Goal: Task Accomplishment & Management: Use online tool/utility

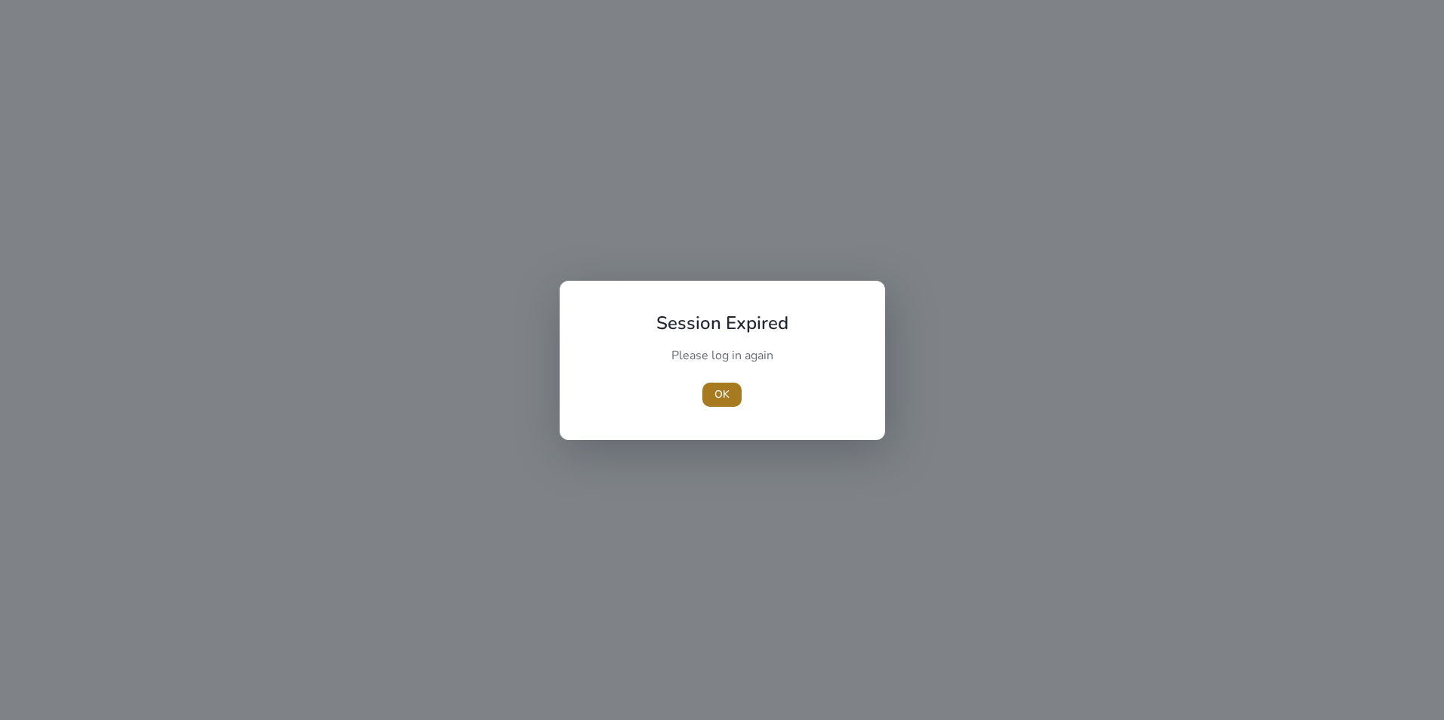
click at [719, 396] on span "OK" at bounding box center [721, 395] width 15 height 16
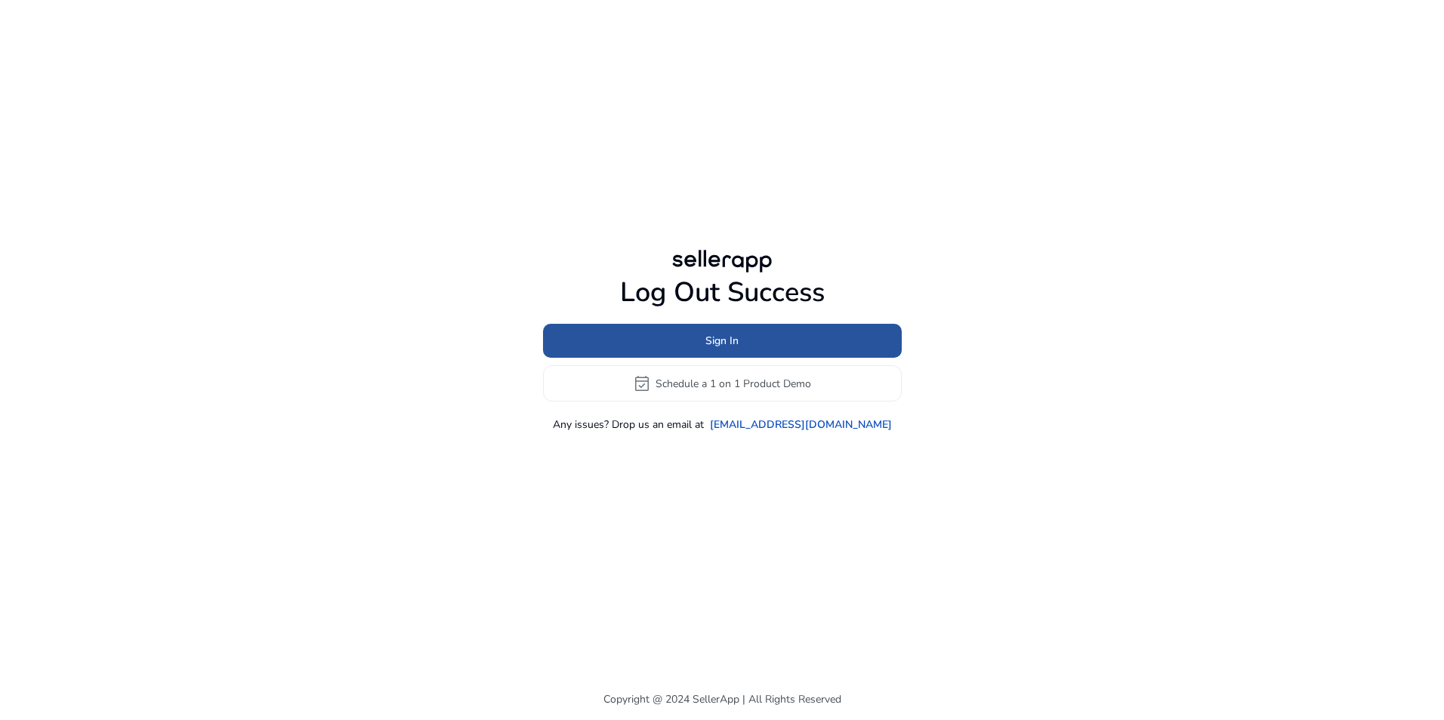
click at [712, 346] on span "Sign In" at bounding box center [721, 341] width 33 height 16
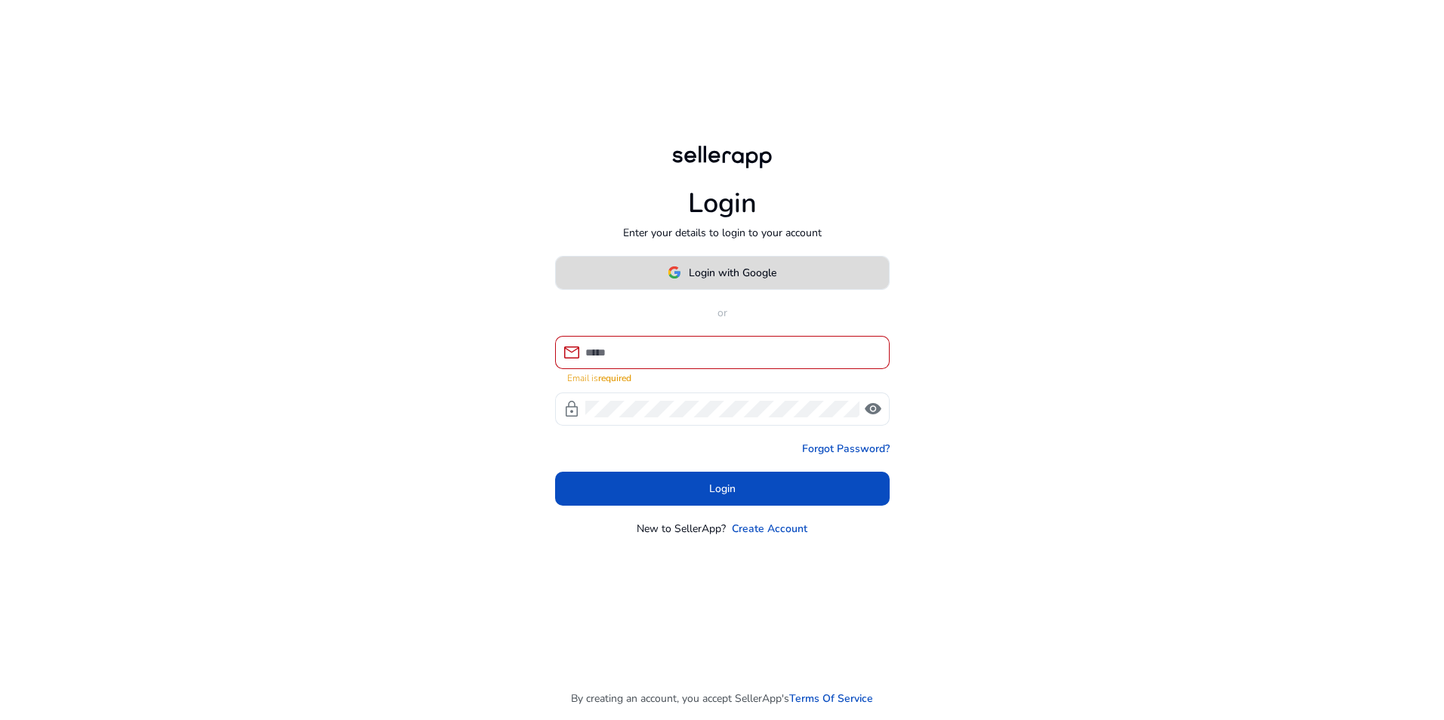
click at [715, 276] on span "Login with Google" at bounding box center [733, 273] width 88 height 16
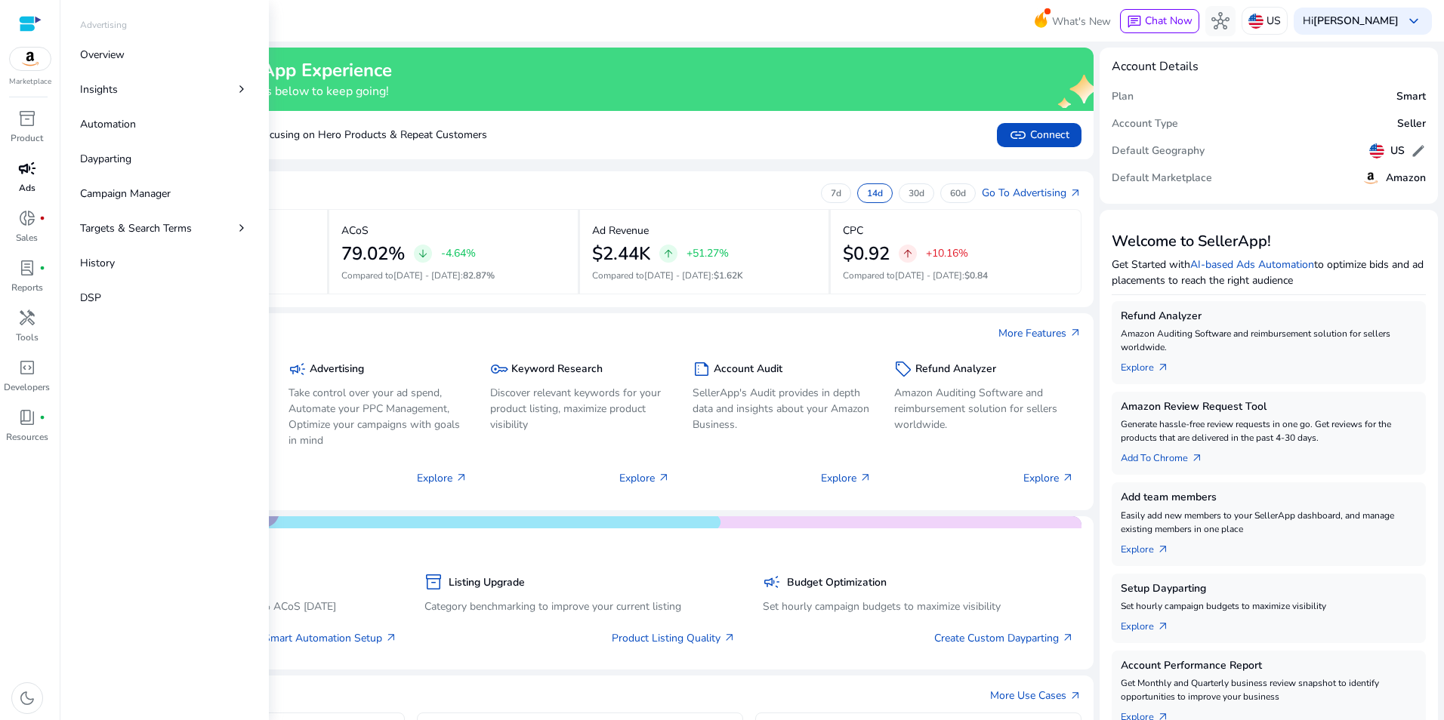
click at [32, 169] on span "campaign" at bounding box center [27, 168] width 18 height 18
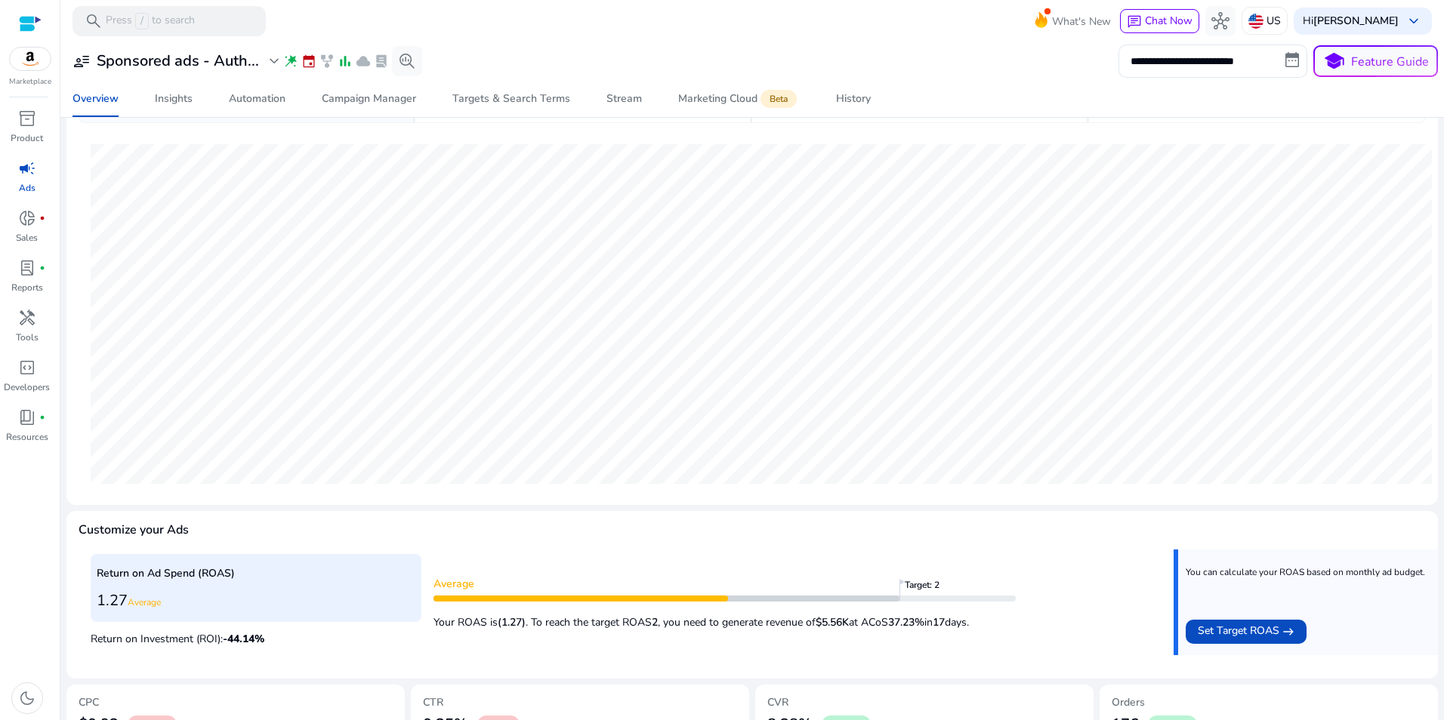
scroll to position [109, 0]
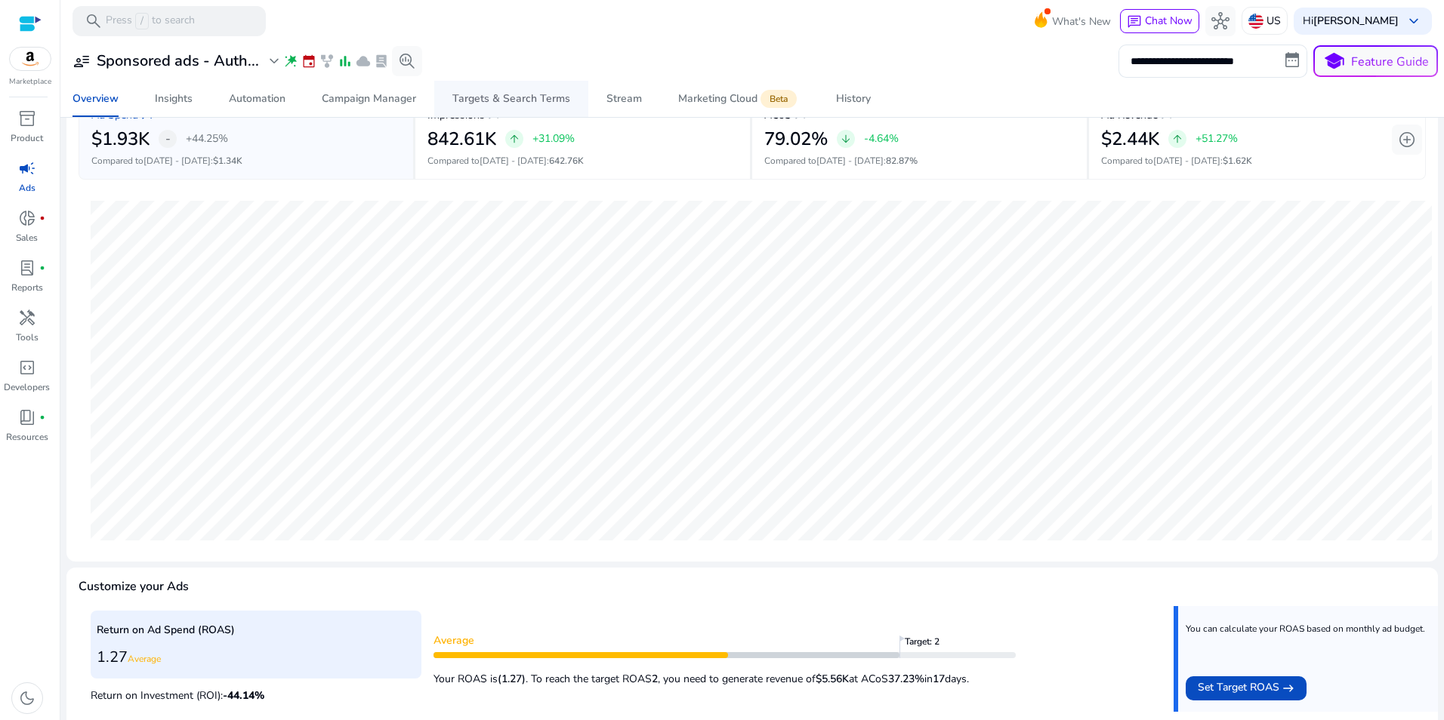
click at [495, 97] on div "Targets & Search Terms" at bounding box center [511, 99] width 118 height 11
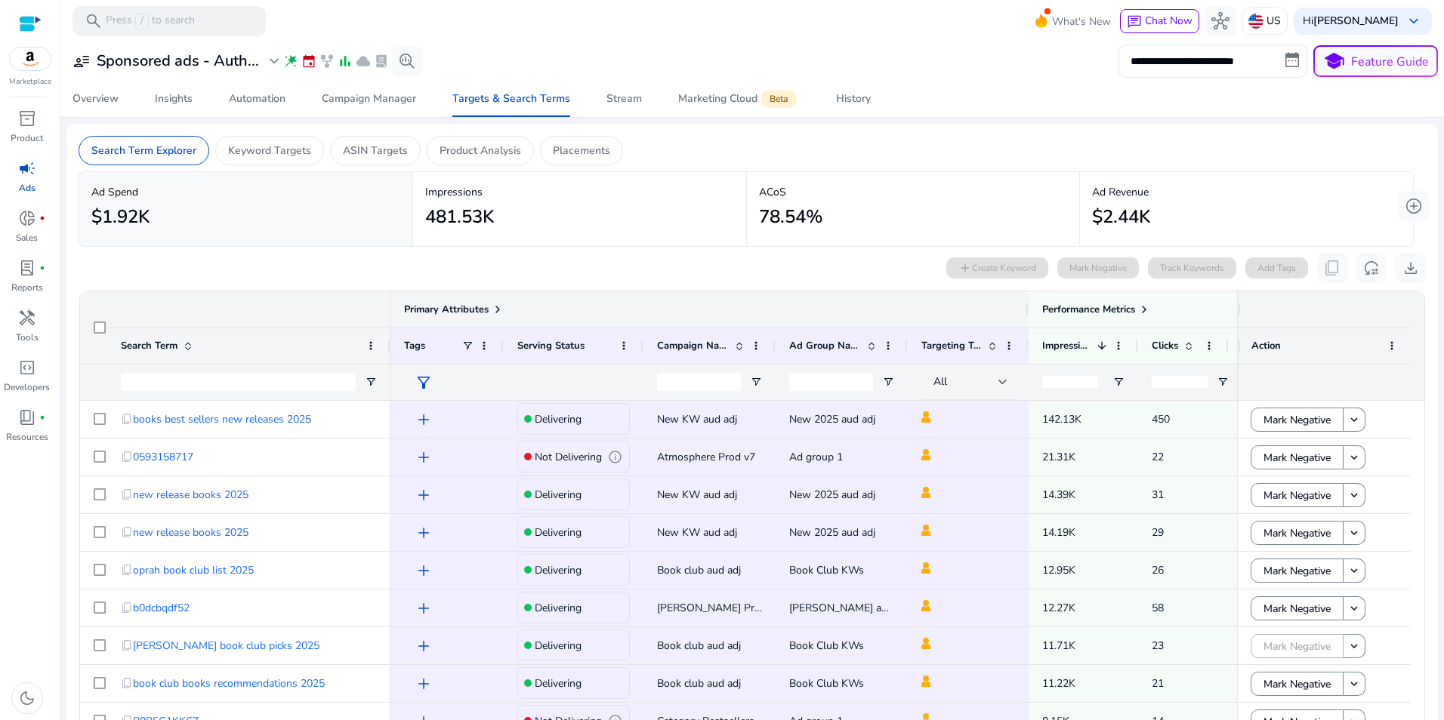
click at [1027, 314] on div at bounding box center [1028, 309] width 6 height 36
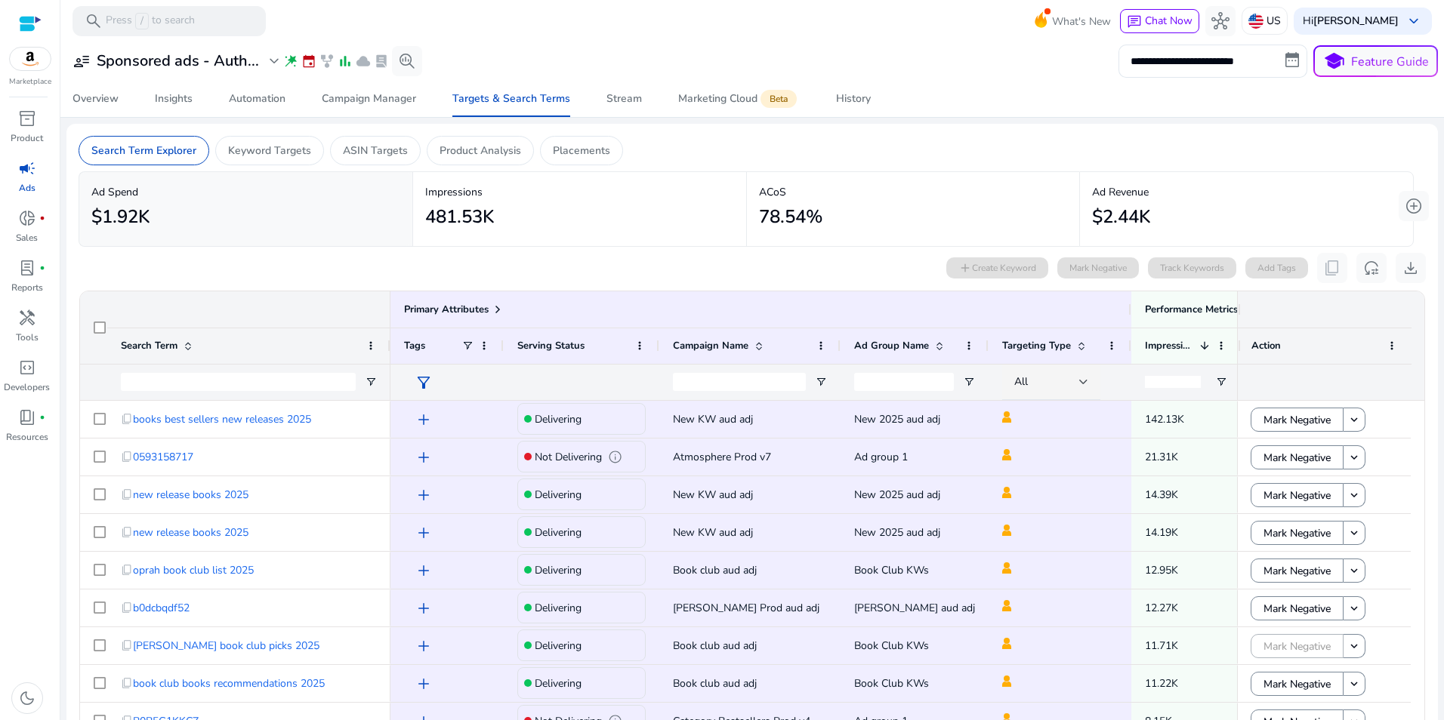
click at [1235, 313] on div at bounding box center [1238, 309] width 6 height 36
click at [1235, 310] on div at bounding box center [1238, 309] width 6 height 36
drag, startPoint x: 1235, startPoint y: 310, endPoint x: 1293, endPoint y: 309, distance: 58.2
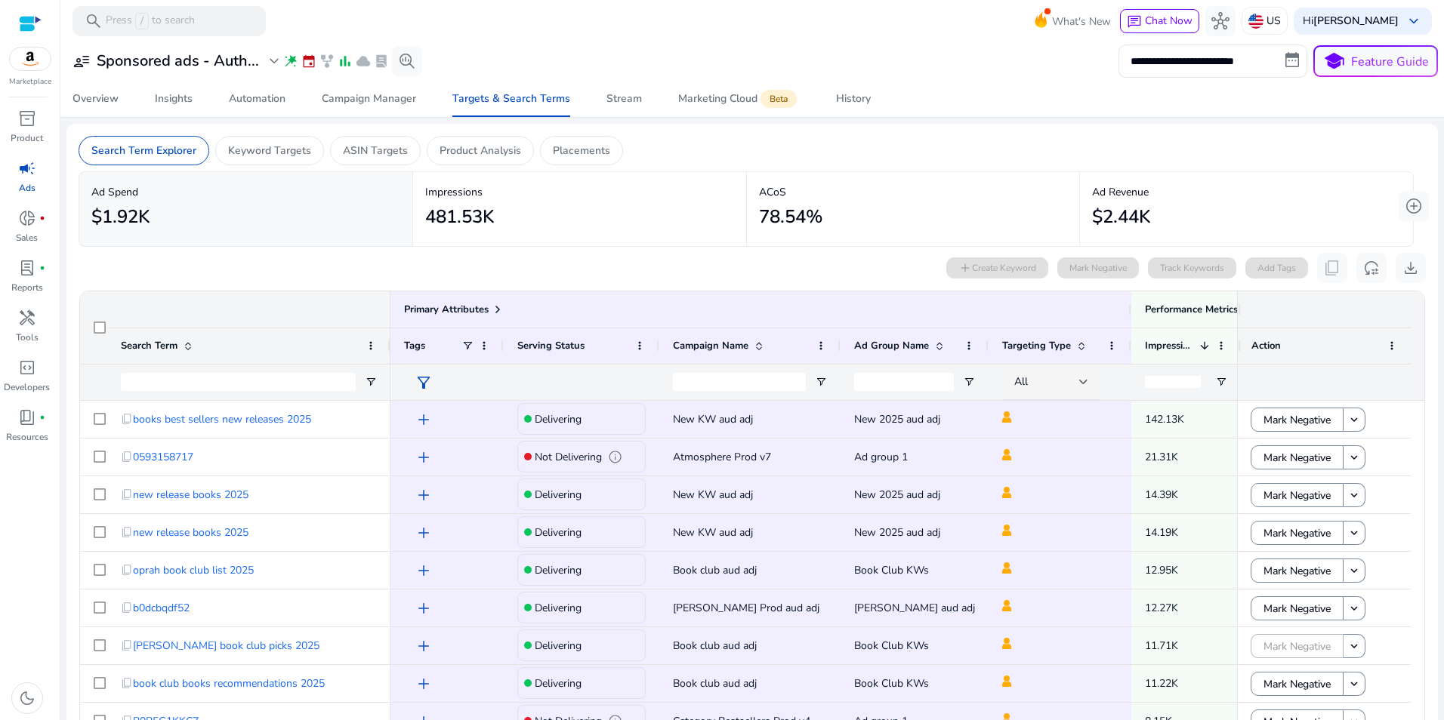
click at [1293, 309] on div at bounding box center [1325, 309] width 174 height 36
drag, startPoint x: 1232, startPoint y: 314, endPoint x: 1253, endPoint y: 313, distance: 20.4
click at [1253, 313] on div at bounding box center [1325, 309] width 174 height 36
click at [1235, 308] on div at bounding box center [1238, 309] width 6 height 36
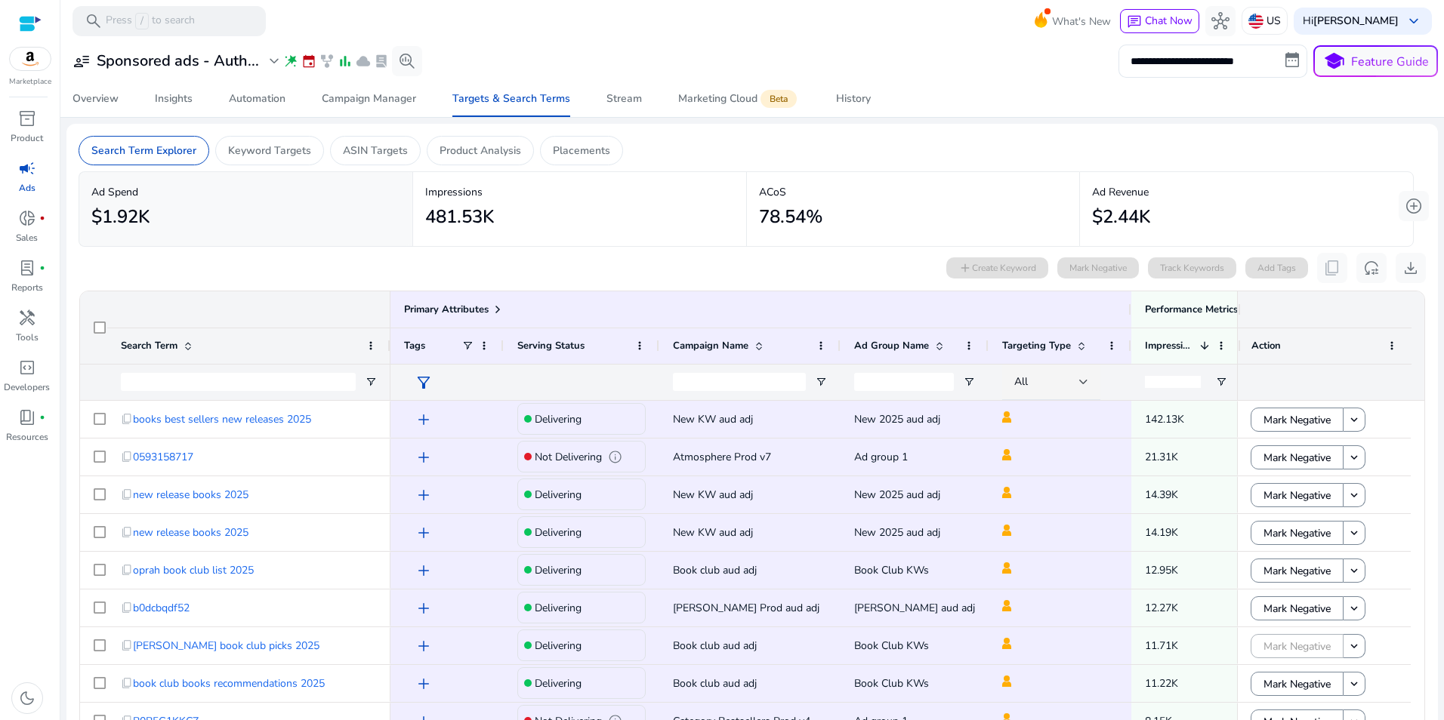
click at [1235, 336] on div at bounding box center [1238, 345] width 6 height 35
drag, startPoint x: 1233, startPoint y: 342, endPoint x: 1278, endPoint y: 341, distance: 45.3
click at [1278, 341] on div "Action" at bounding box center [1325, 346] width 174 height 36
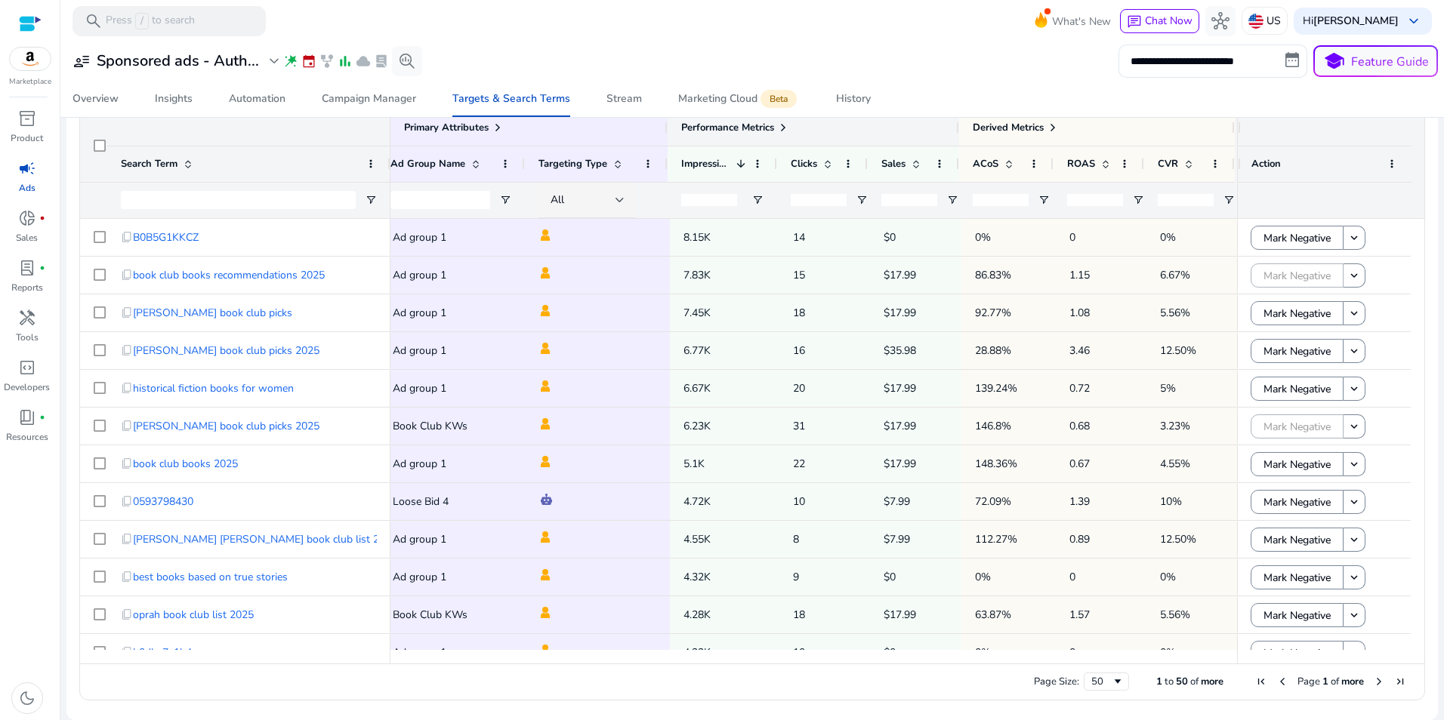
drag, startPoint x: 954, startPoint y: 126, endPoint x: 885, endPoint y: 138, distance: 70.5
click at [885, 138] on div "Performance Metrics" at bounding box center [813, 127] width 291 height 36
drag, startPoint x: 1232, startPoint y: 127, endPoint x: 1285, endPoint y: 131, distance: 53.7
click at [1285, 131] on div at bounding box center [1325, 127] width 174 height 36
click at [1237, 126] on div "Action" at bounding box center [1330, 163] width 187 height 109
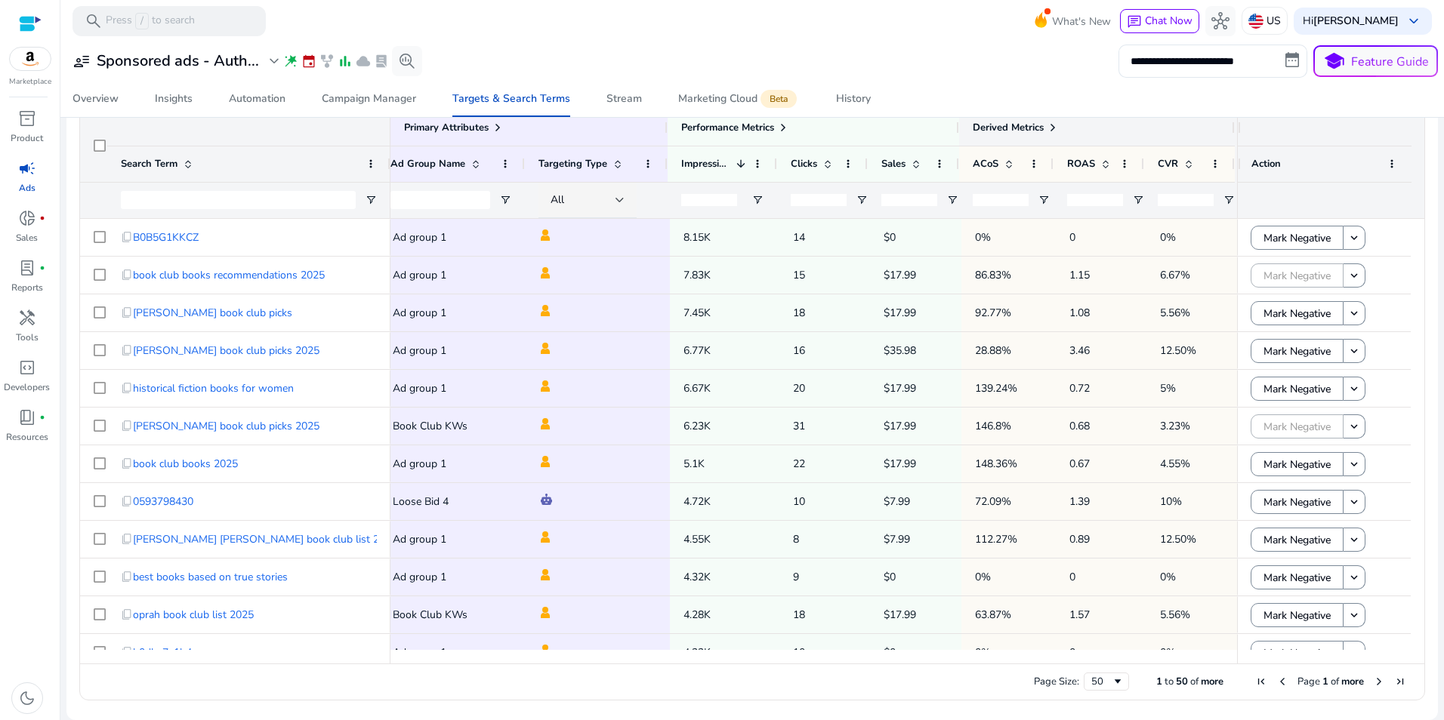
click at [1231, 128] on div at bounding box center [1234, 127] width 6 height 36
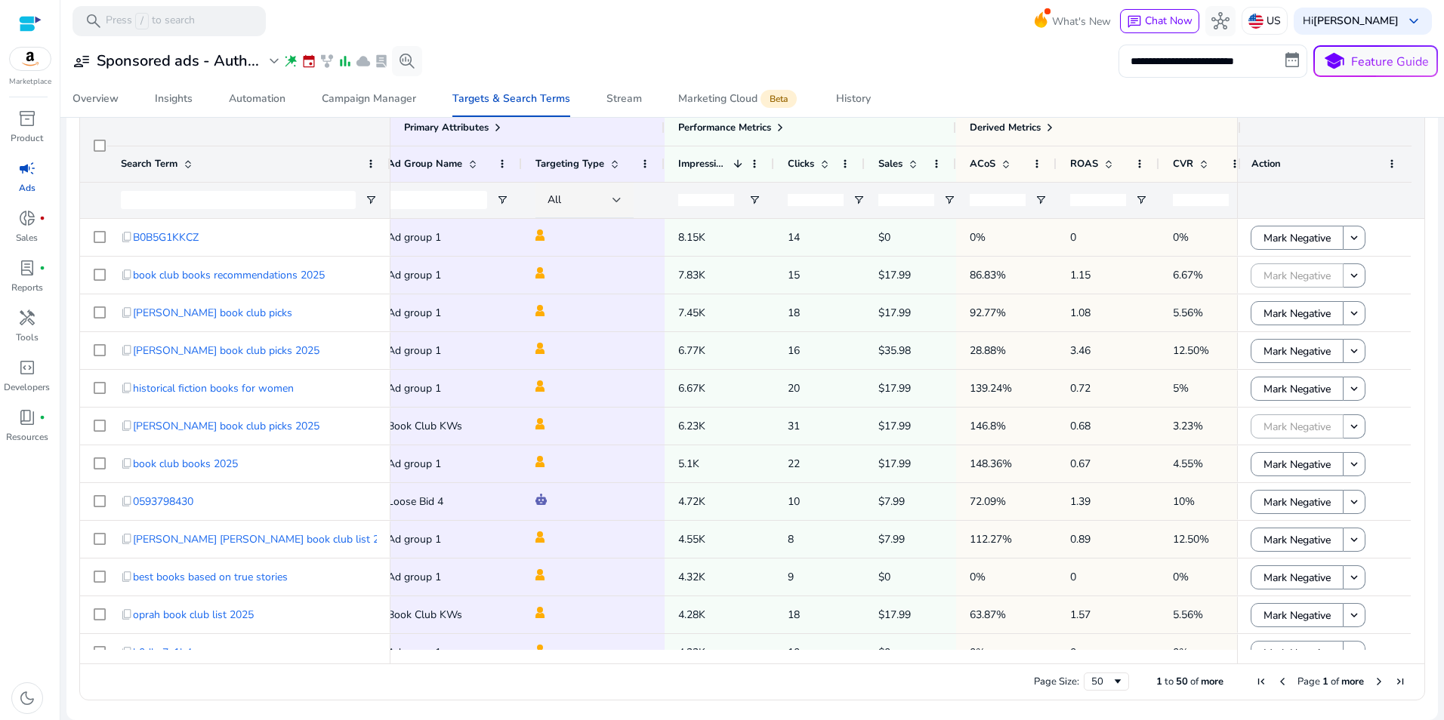
drag, startPoint x: 1235, startPoint y: 129, endPoint x: 1283, endPoint y: 134, distance: 48.6
click at [1331, 134] on div at bounding box center [1325, 127] width 174 height 36
drag, startPoint x: 1232, startPoint y: 130, endPoint x: 1275, endPoint y: 135, distance: 42.6
click at [1275, 135] on div at bounding box center [1325, 127] width 174 height 36
drag, startPoint x: 1235, startPoint y: 163, endPoint x: 1275, endPoint y: 167, distance: 41.0
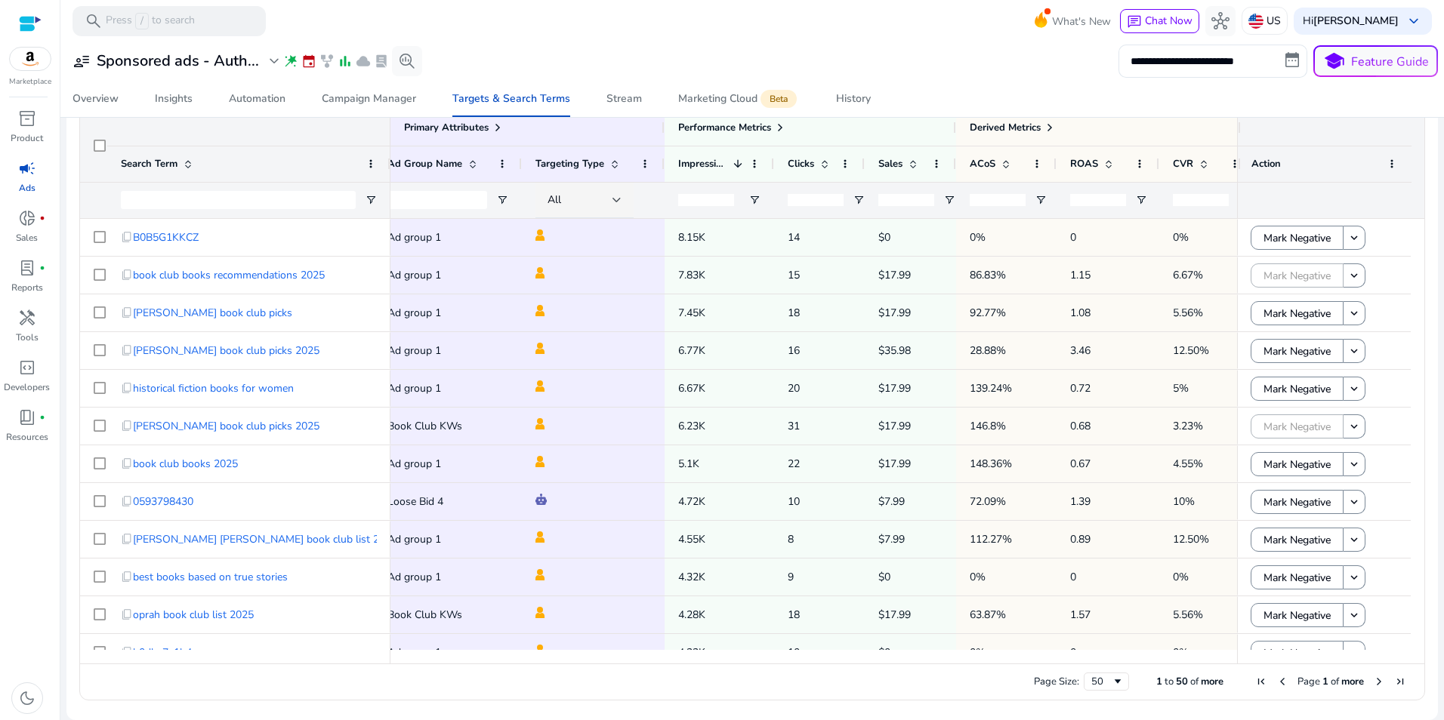
click at [1276, 167] on div "Action" at bounding box center [1325, 164] width 174 height 36
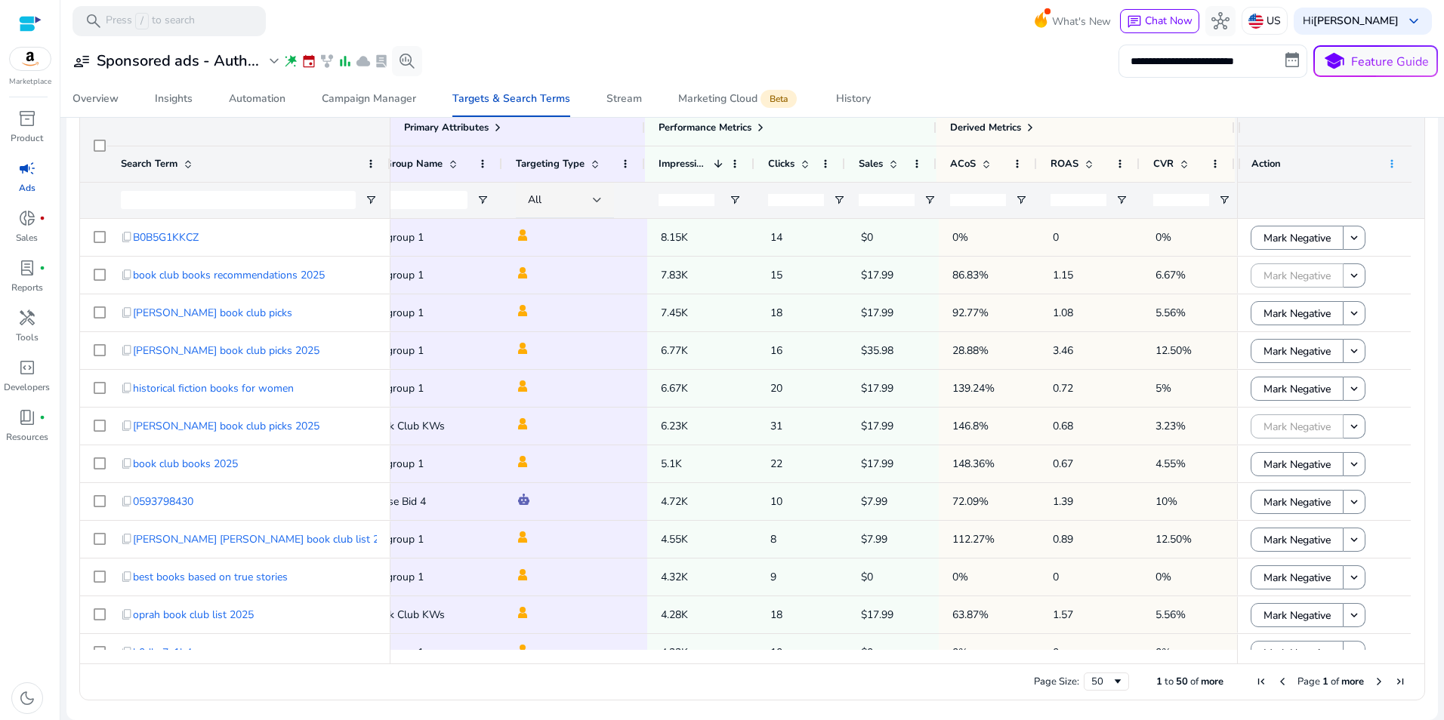
click at [1386, 162] on span at bounding box center [1392, 164] width 12 height 12
click at [1311, 93] on div "Overview Insights Automation Campaign Manager Targets & Search Terms Stream Mar…" at bounding box center [751, 99] width 1395 height 36
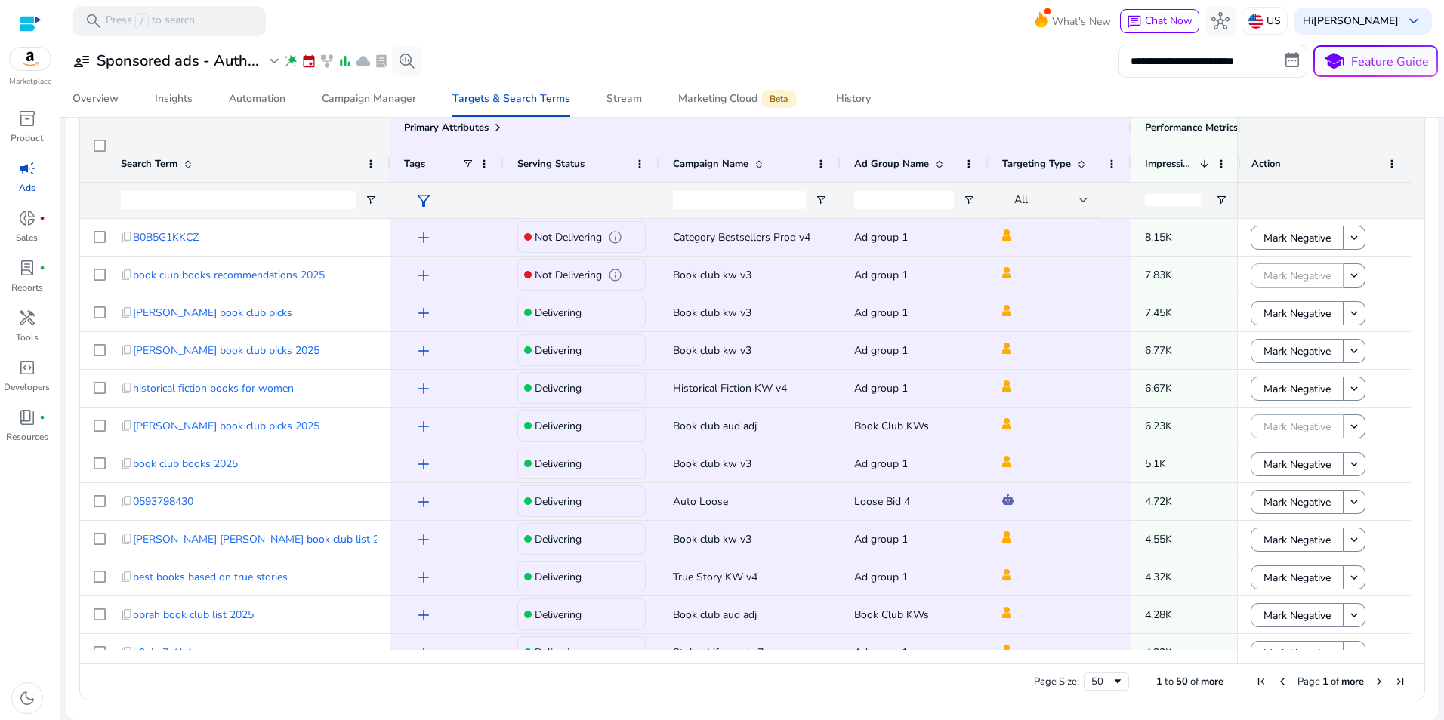
drag, startPoint x: 907, startPoint y: 665, endPoint x: 1078, endPoint y: 665, distance: 170.7
click at [1078, 665] on div "Page Size: 50 1 to 50 of more Page 1 of more" at bounding box center [752, 682] width 1344 height 36
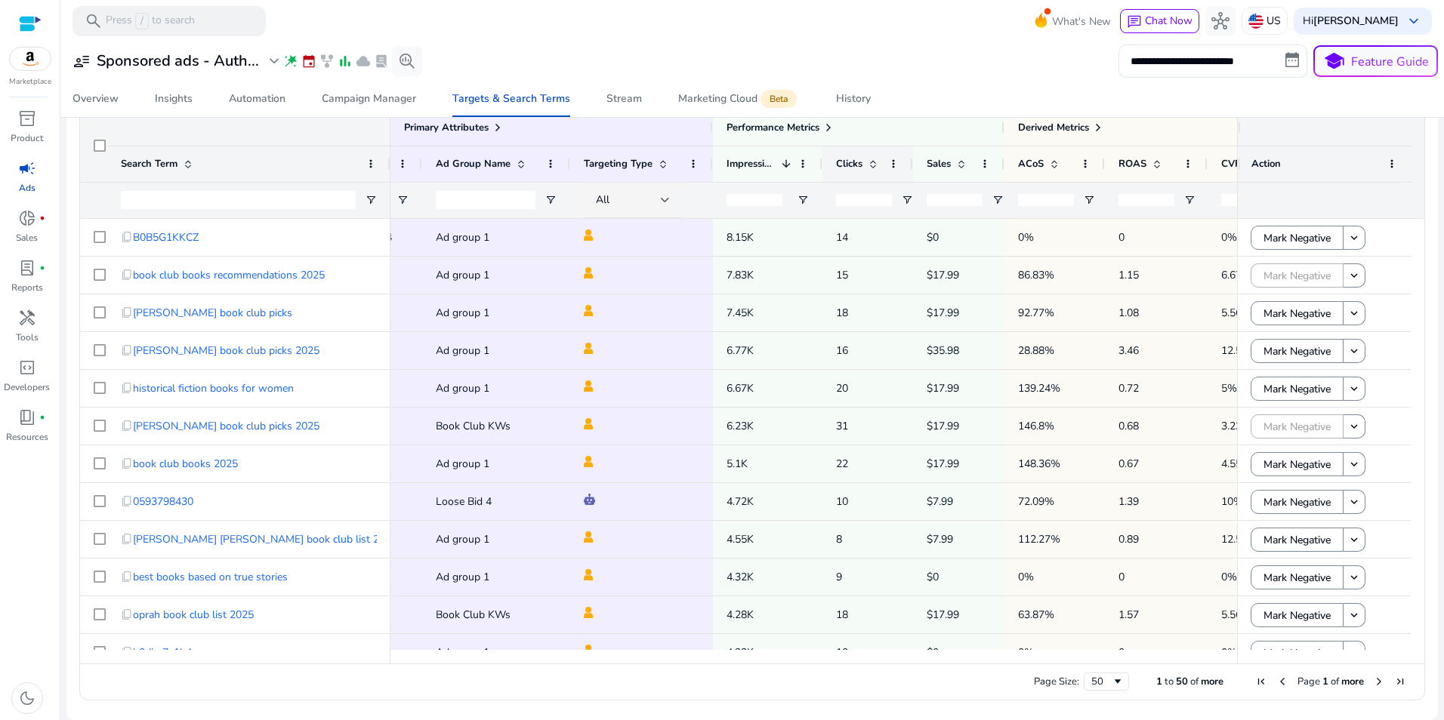
click at [874, 163] on span at bounding box center [873, 164] width 12 height 12
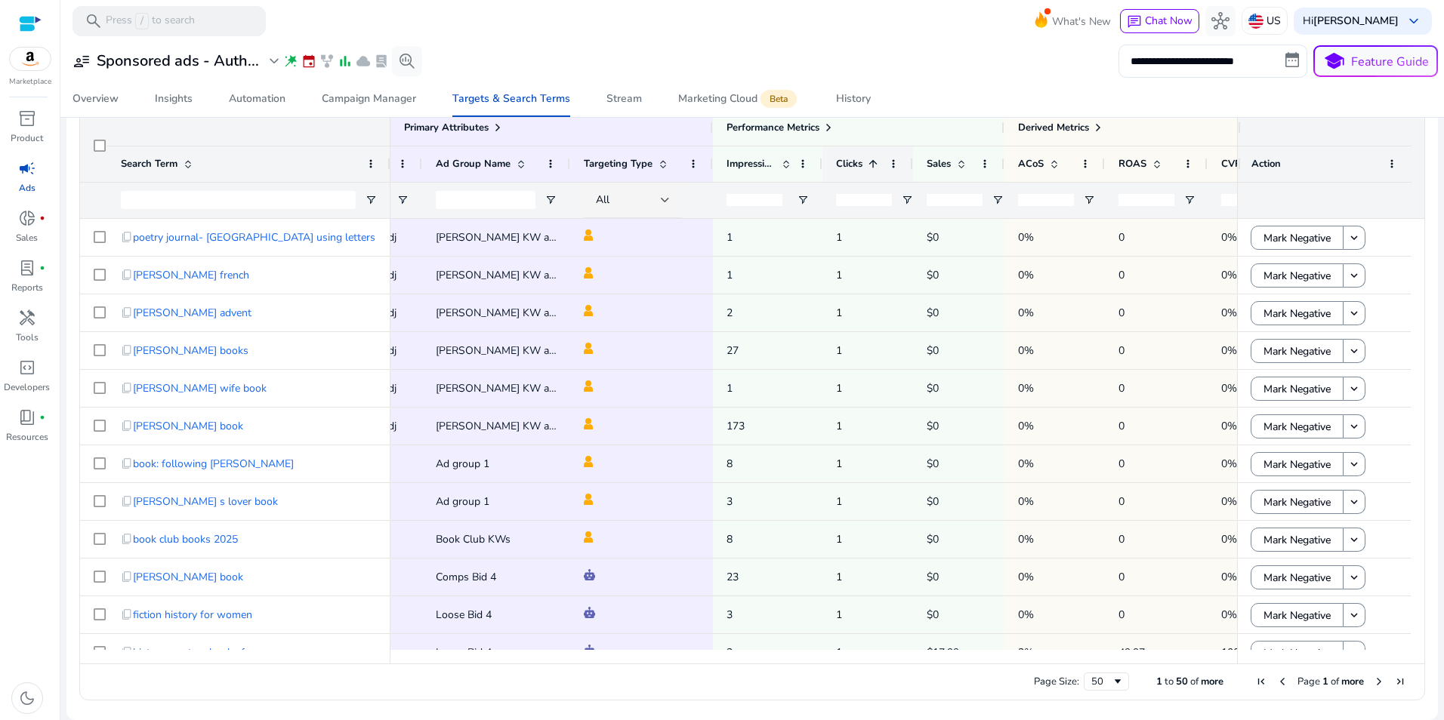
click at [874, 163] on span at bounding box center [873, 164] width 12 height 12
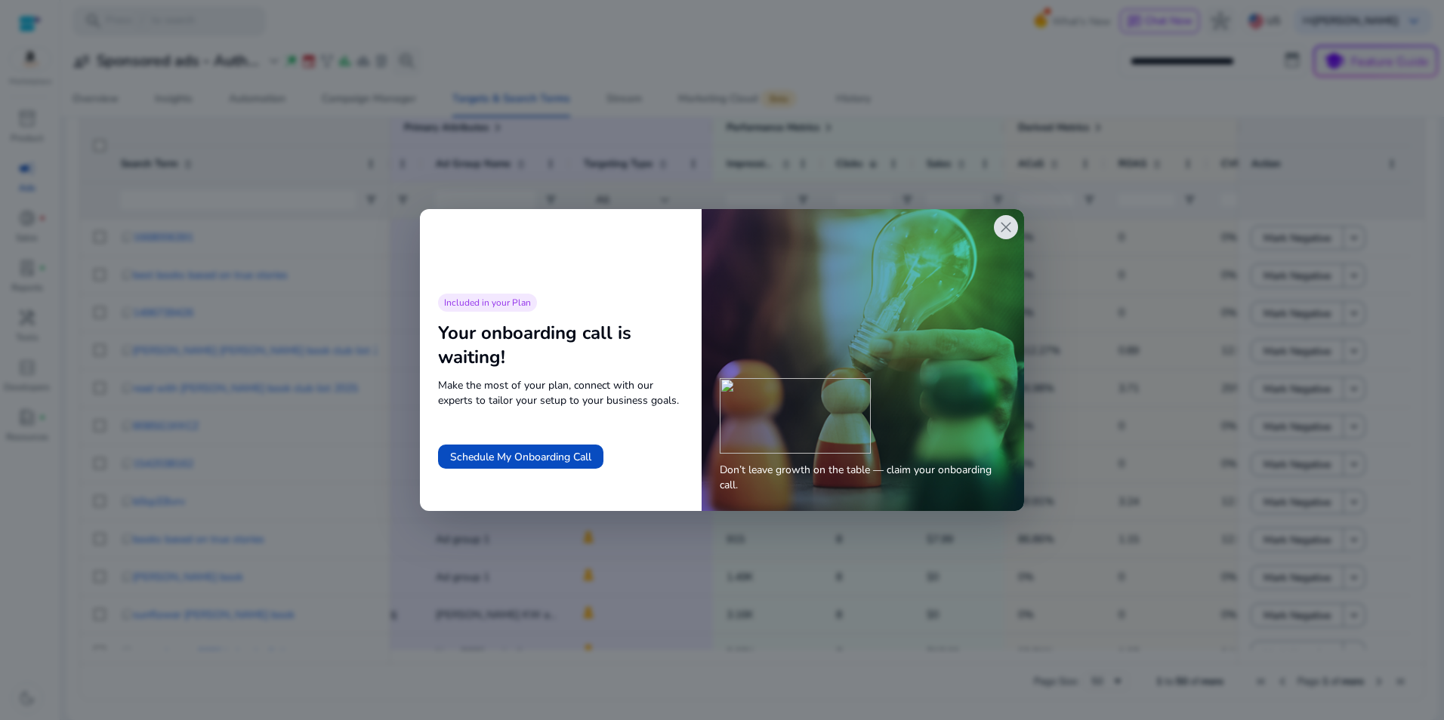
click at [995, 223] on div "close" at bounding box center [1006, 227] width 24 height 24
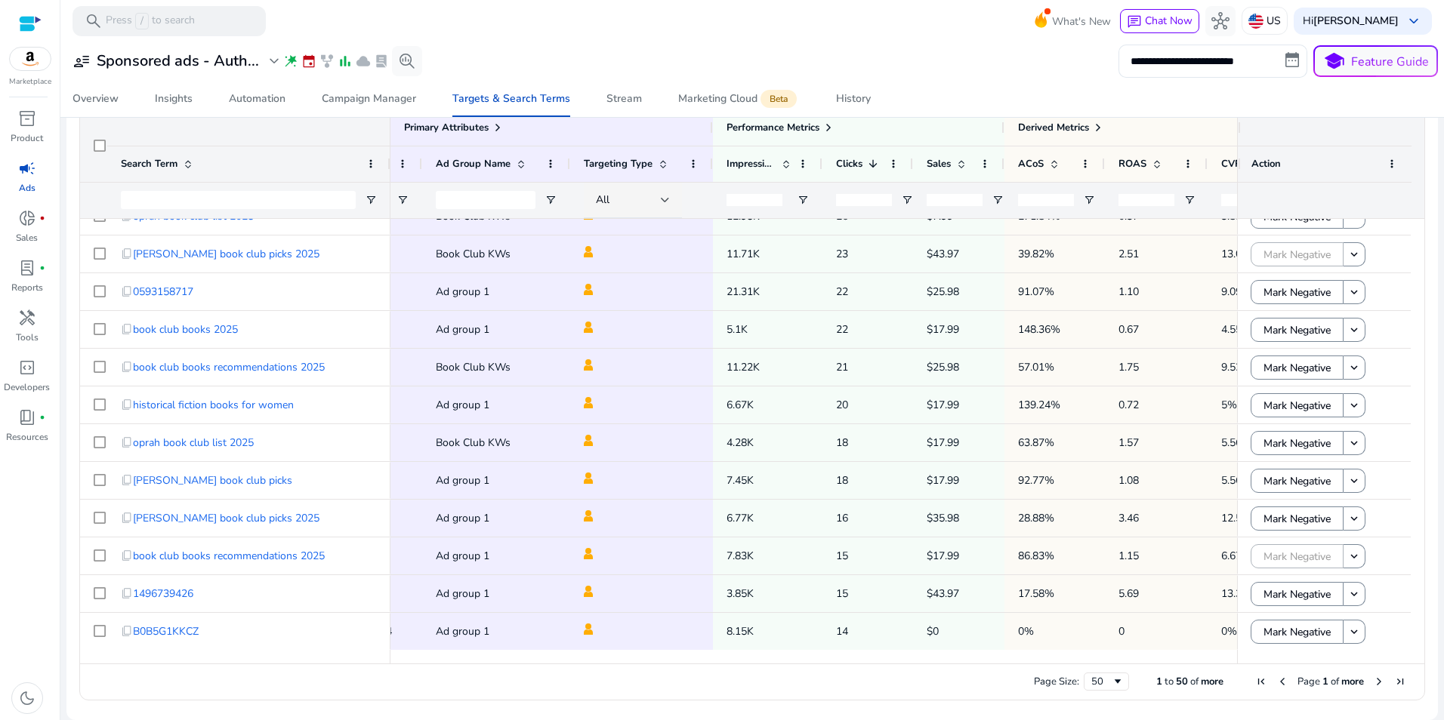
scroll to position [409, 0]
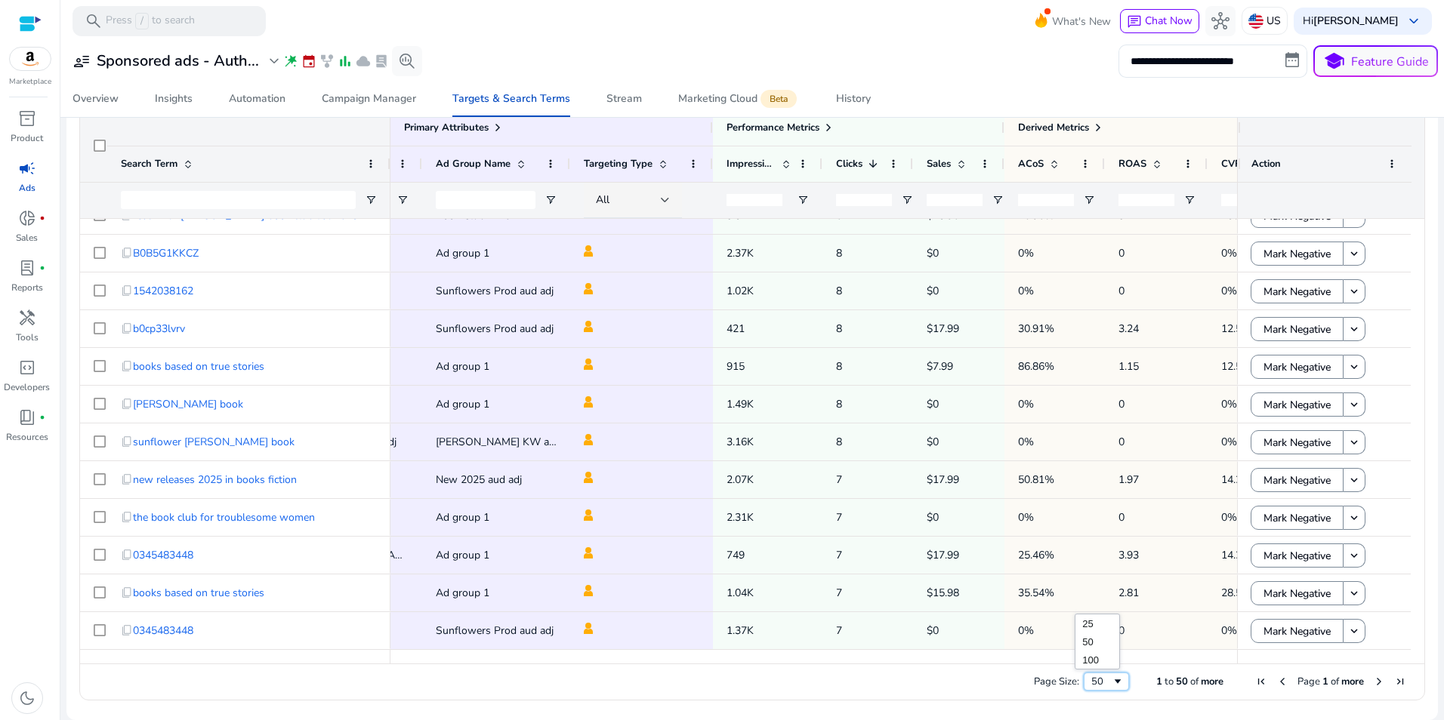
click at [1112, 684] on span "Page Size" at bounding box center [1118, 682] width 12 height 12
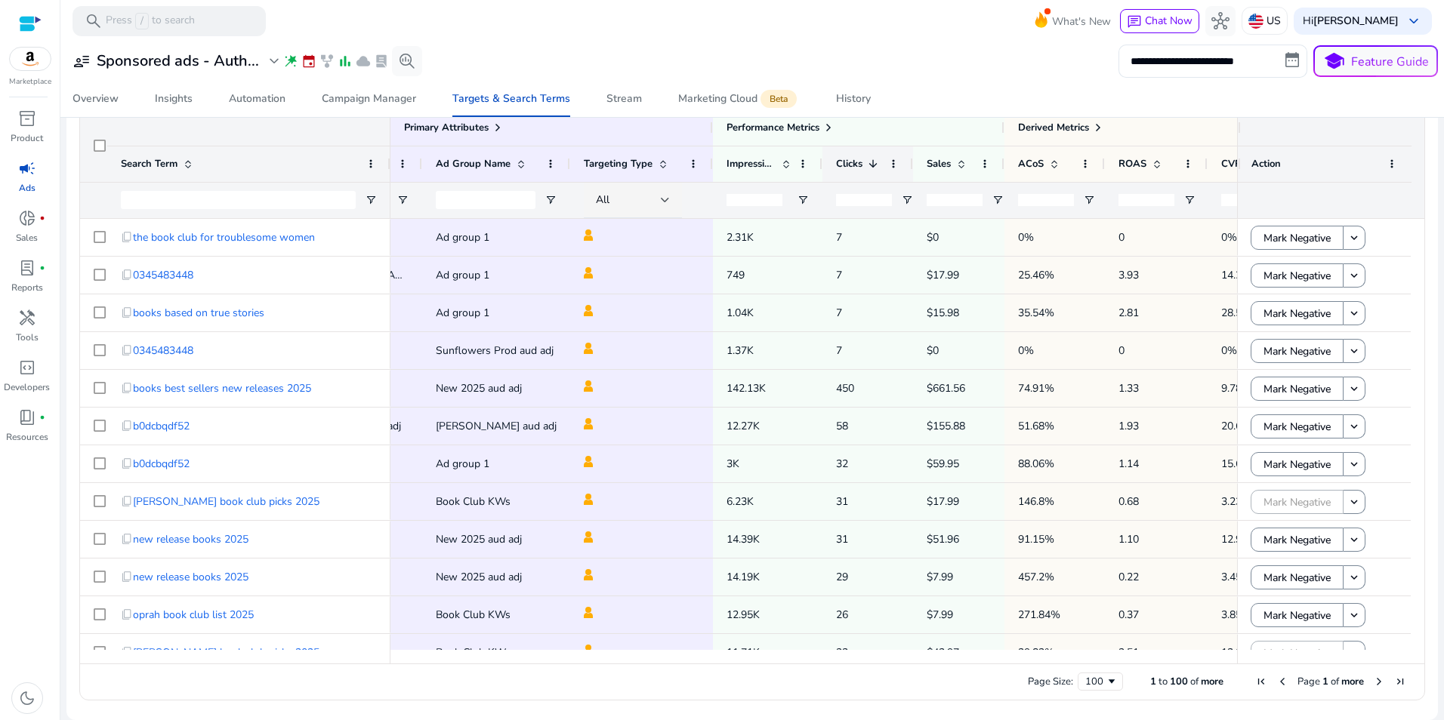
click at [875, 167] on span at bounding box center [873, 164] width 12 height 12
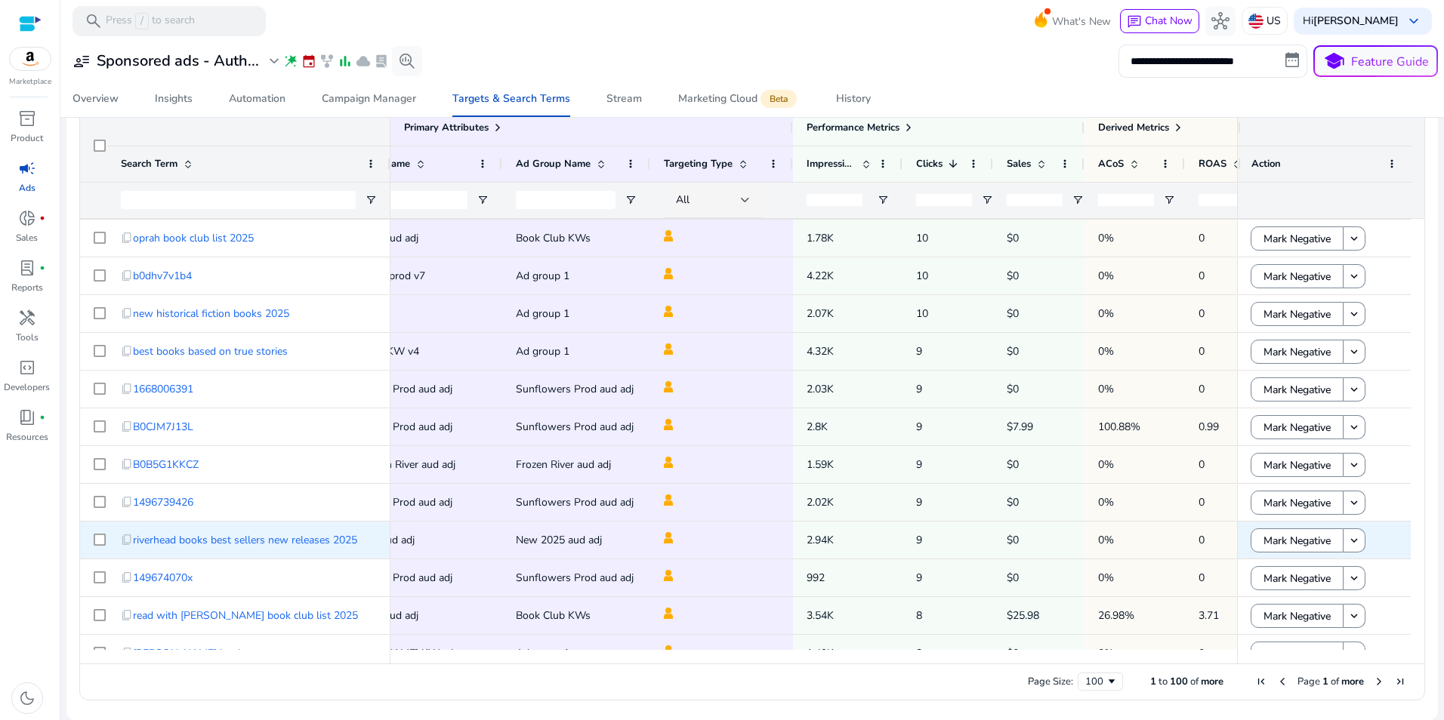
scroll to position [1133, 0]
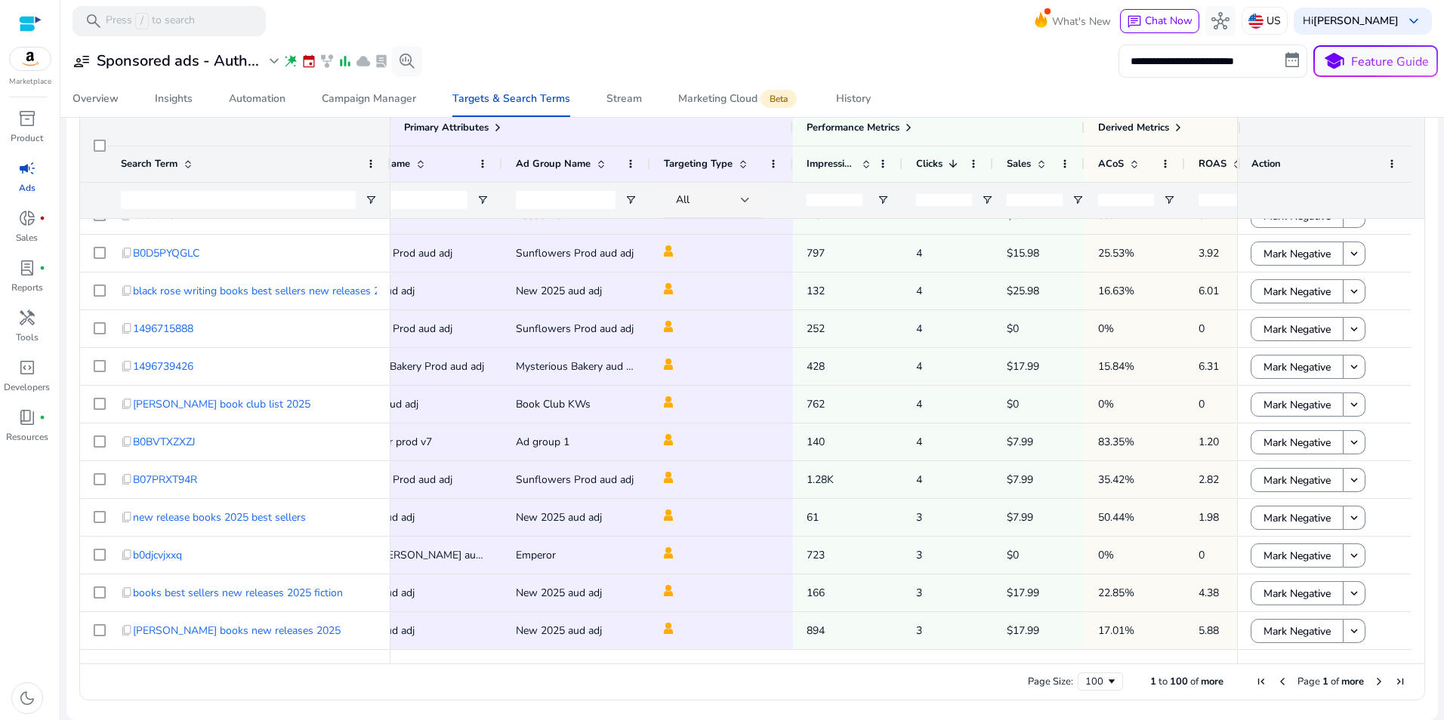
click at [1373, 679] on span "Next Page" at bounding box center [1379, 682] width 12 height 12
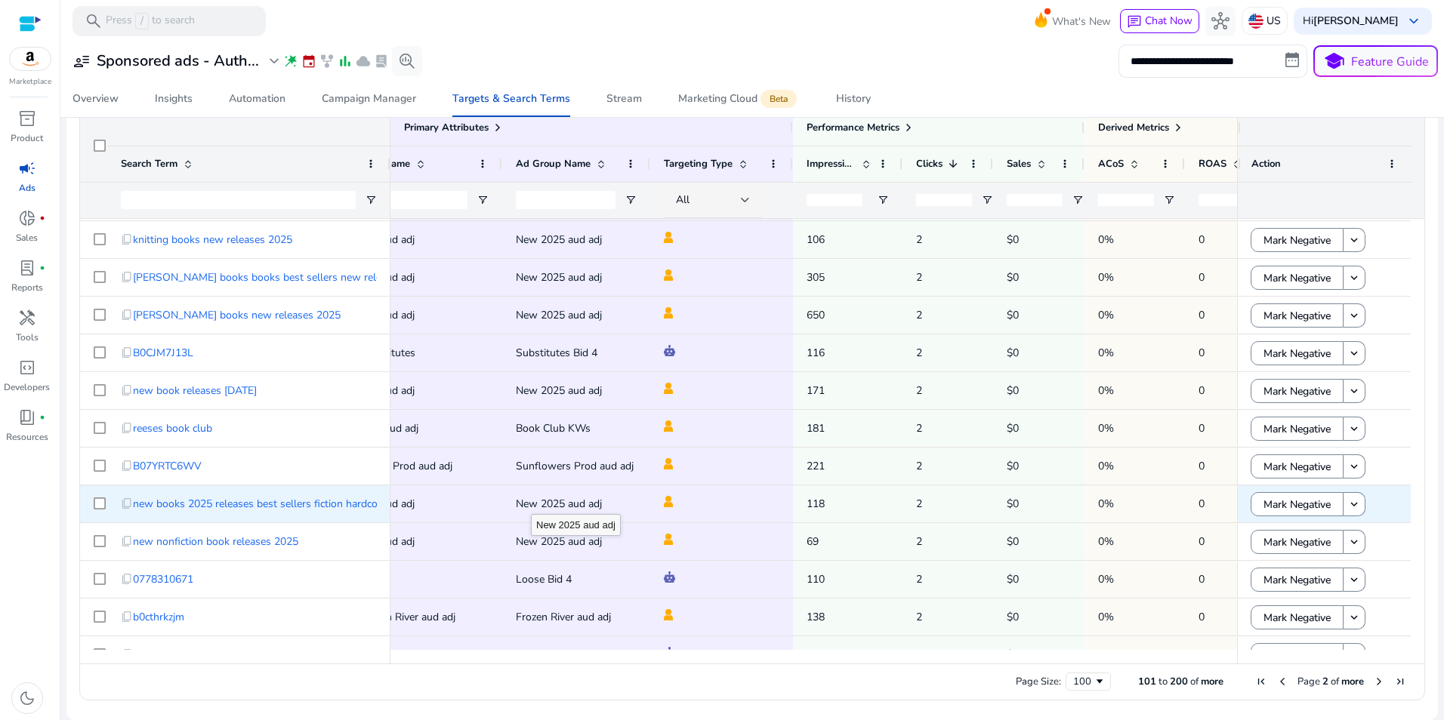
scroll to position [2706, 0]
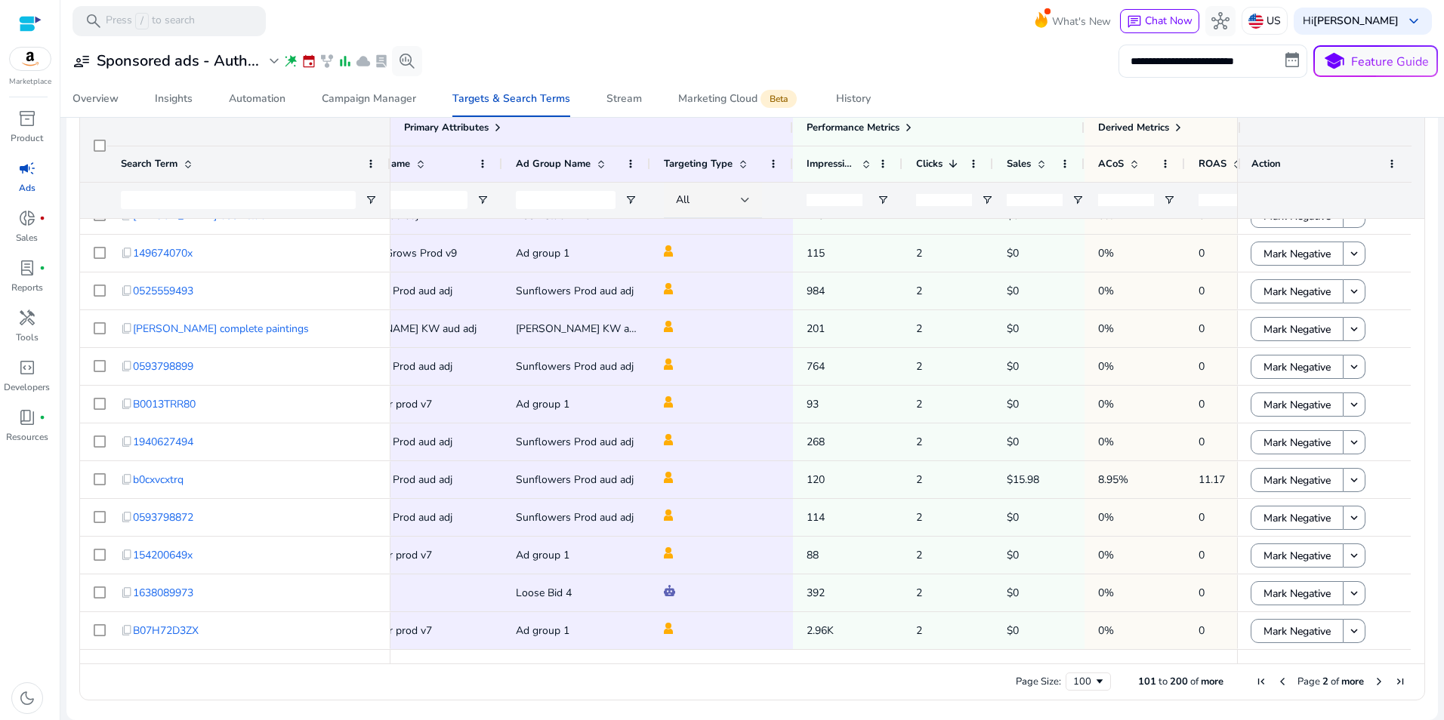
click at [1374, 680] on span "Next Page" at bounding box center [1379, 682] width 12 height 12
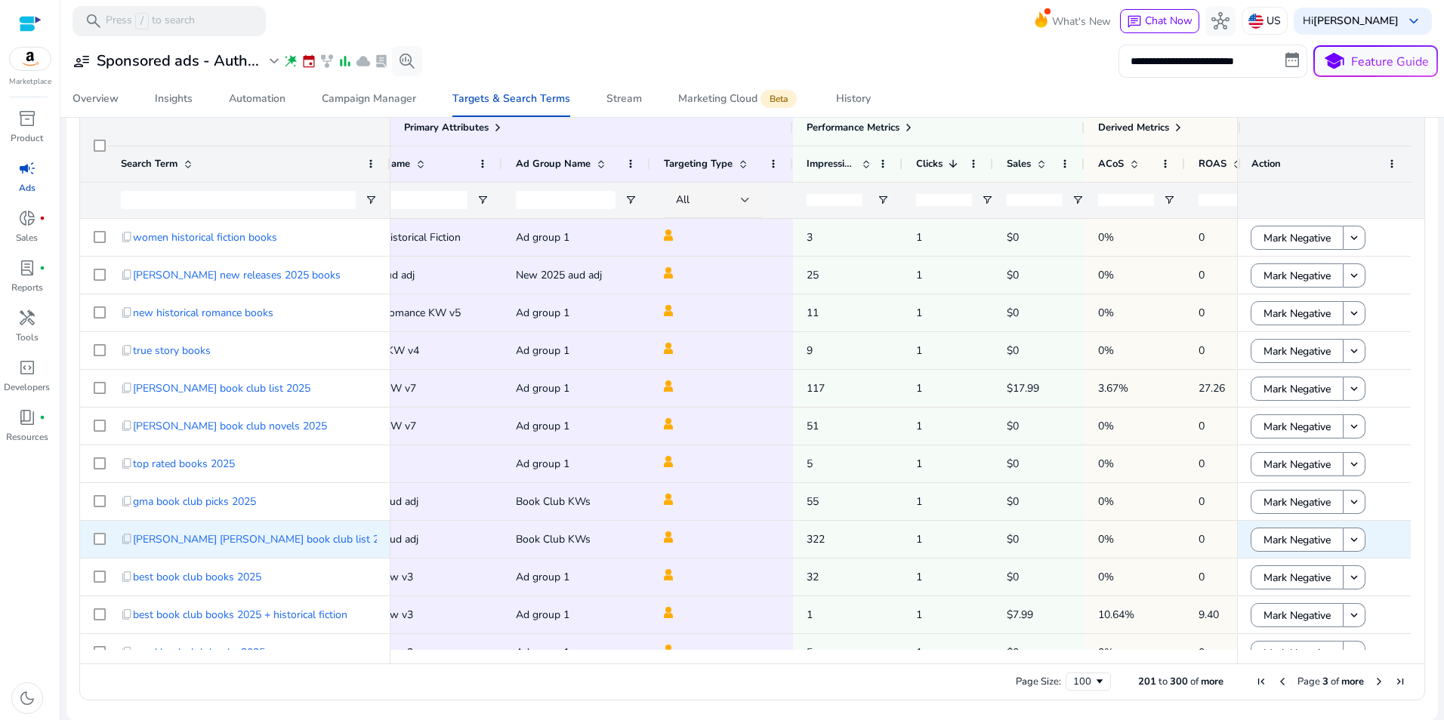
scroll to position [2190, 0]
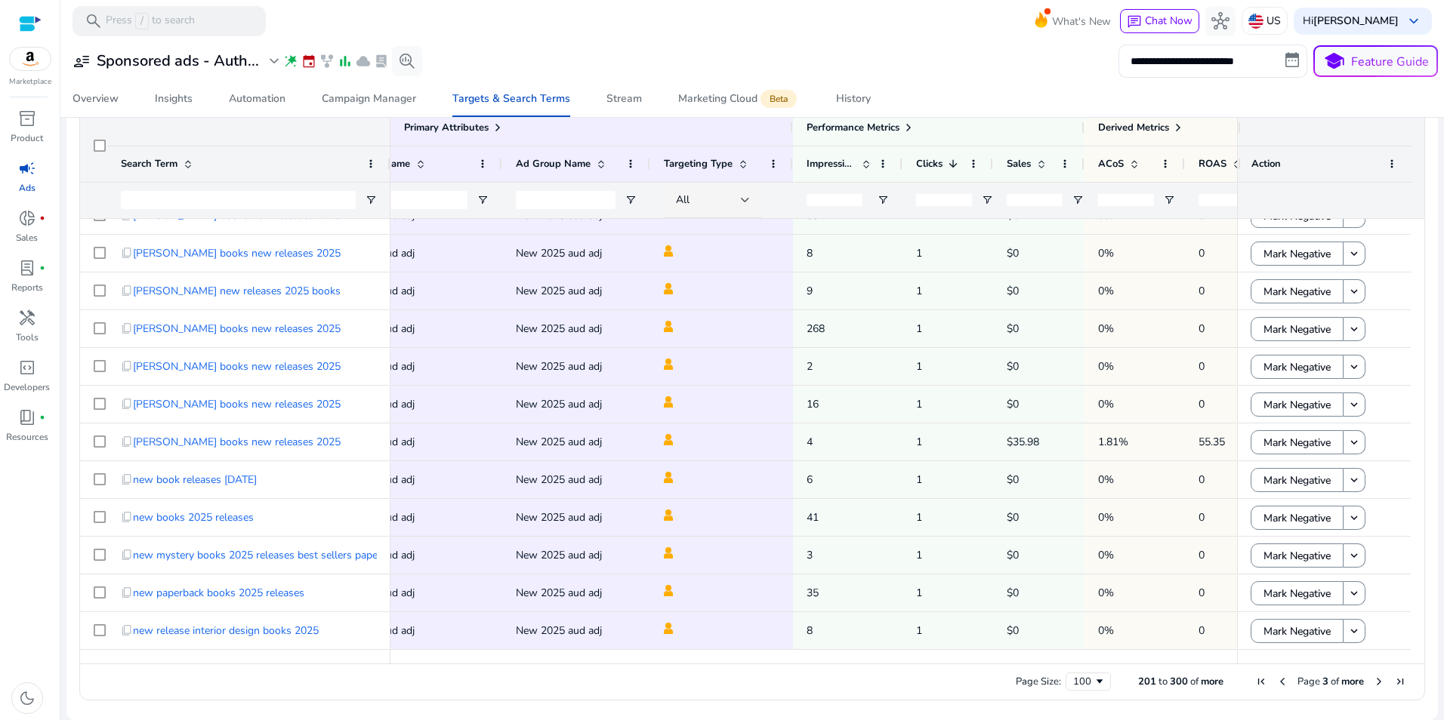
click at [1373, 683] on span "Next Page" at bounding box center [1379, 682] width 12 height 12
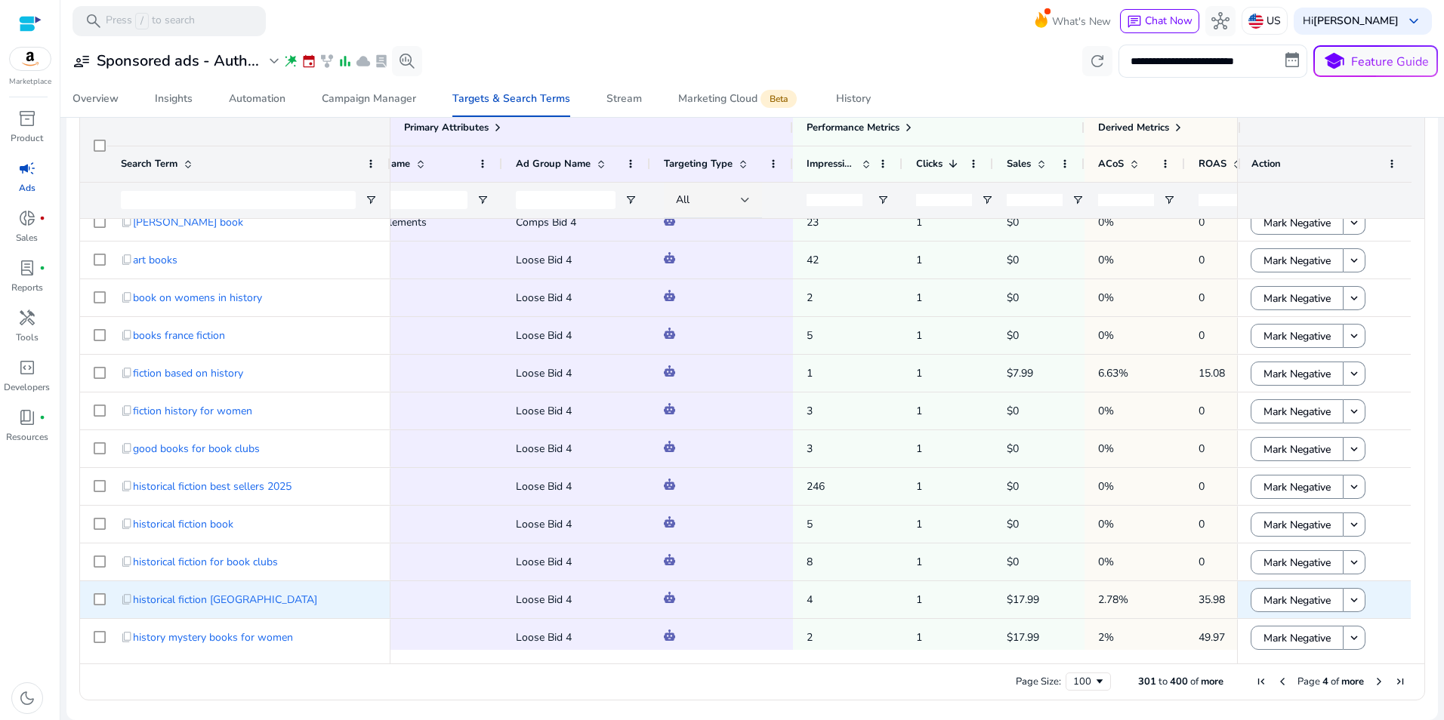
scroll to position [3171, 0]
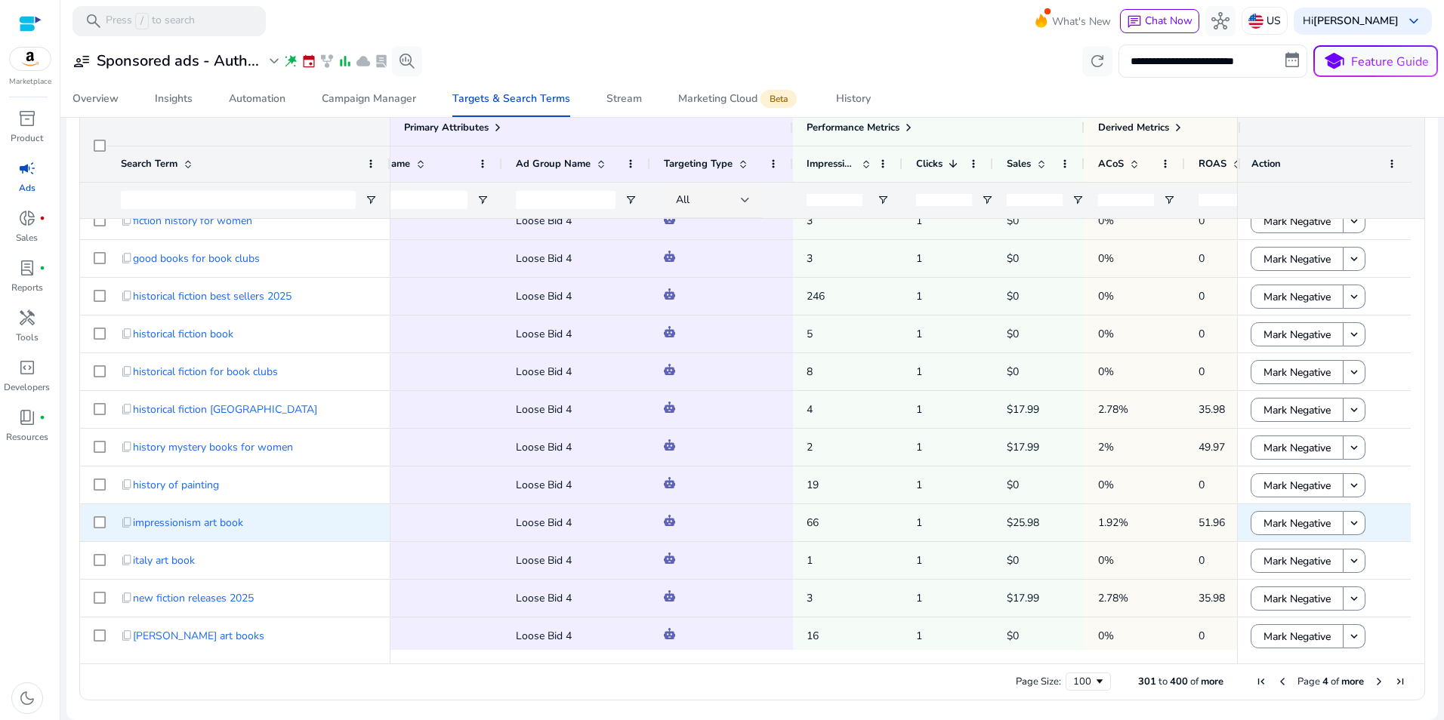
scroll to position [3344, 0]
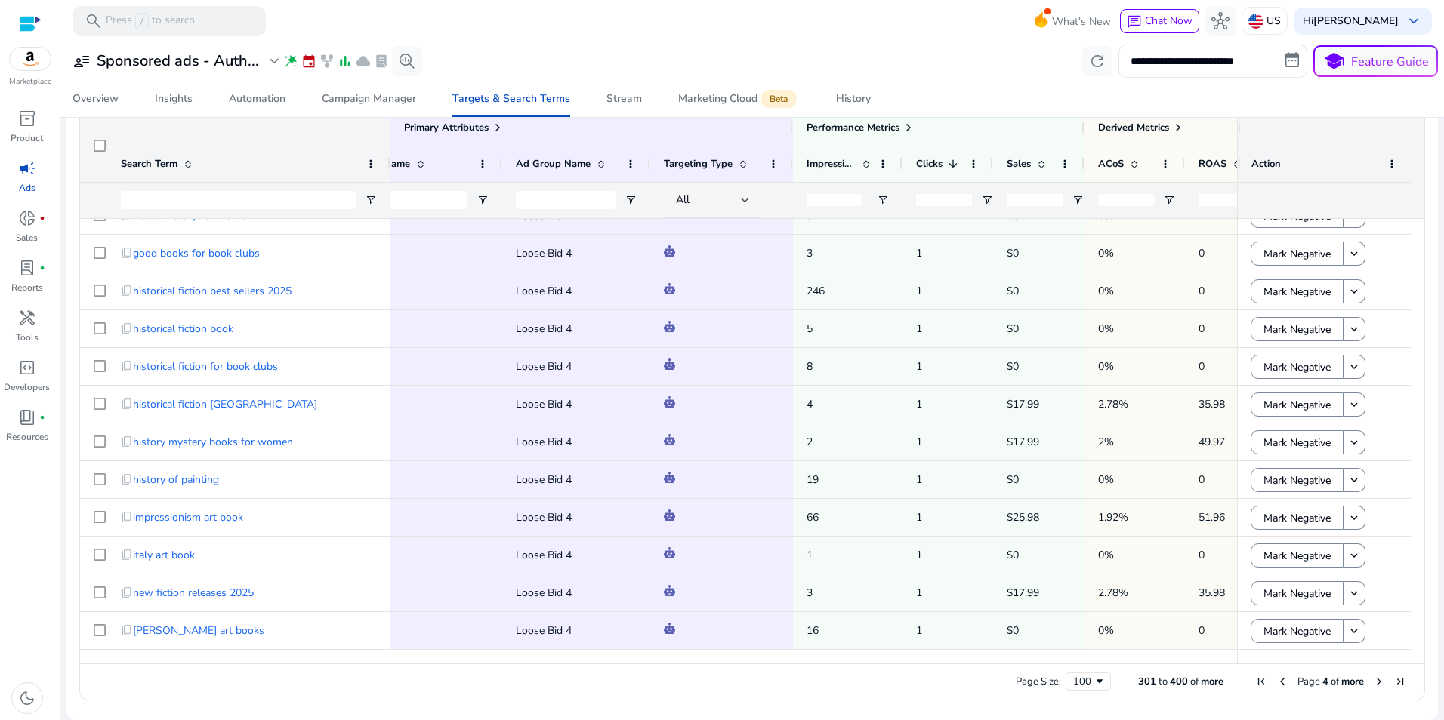
click at [1373, 683] on span "Next Page" at bounding box center [1379, 682] width 12 height 12
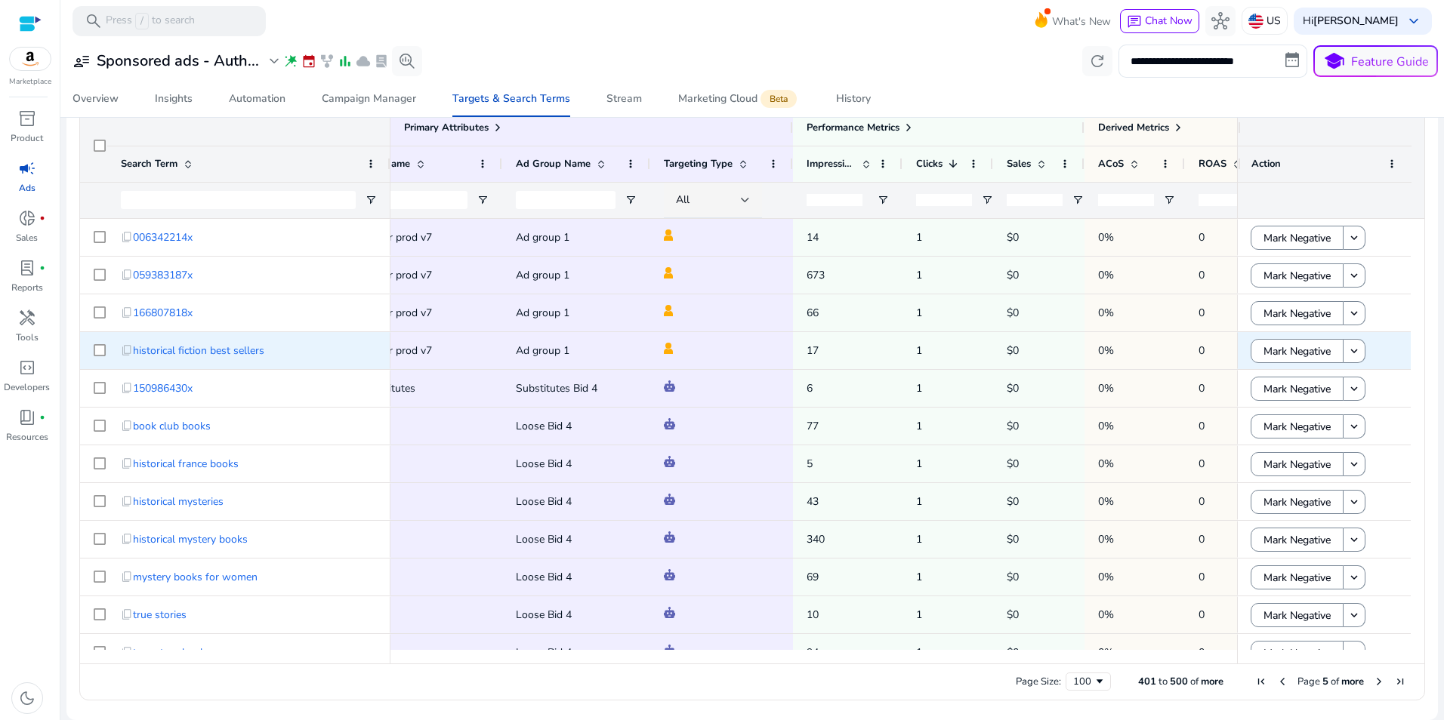
scroll to position [565, 0]
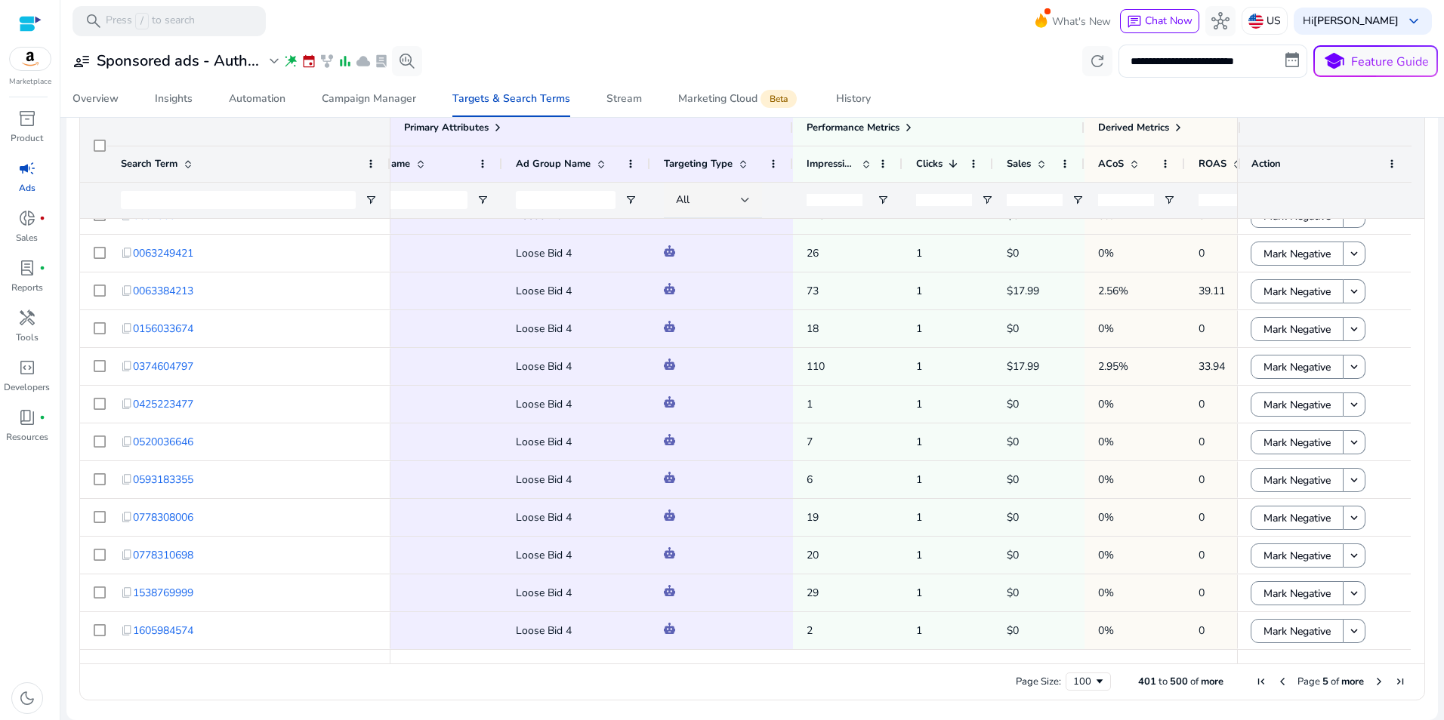
click at [1373, 682] on span "Next Page" at bounding box center [1379, 682] width 12 height 12
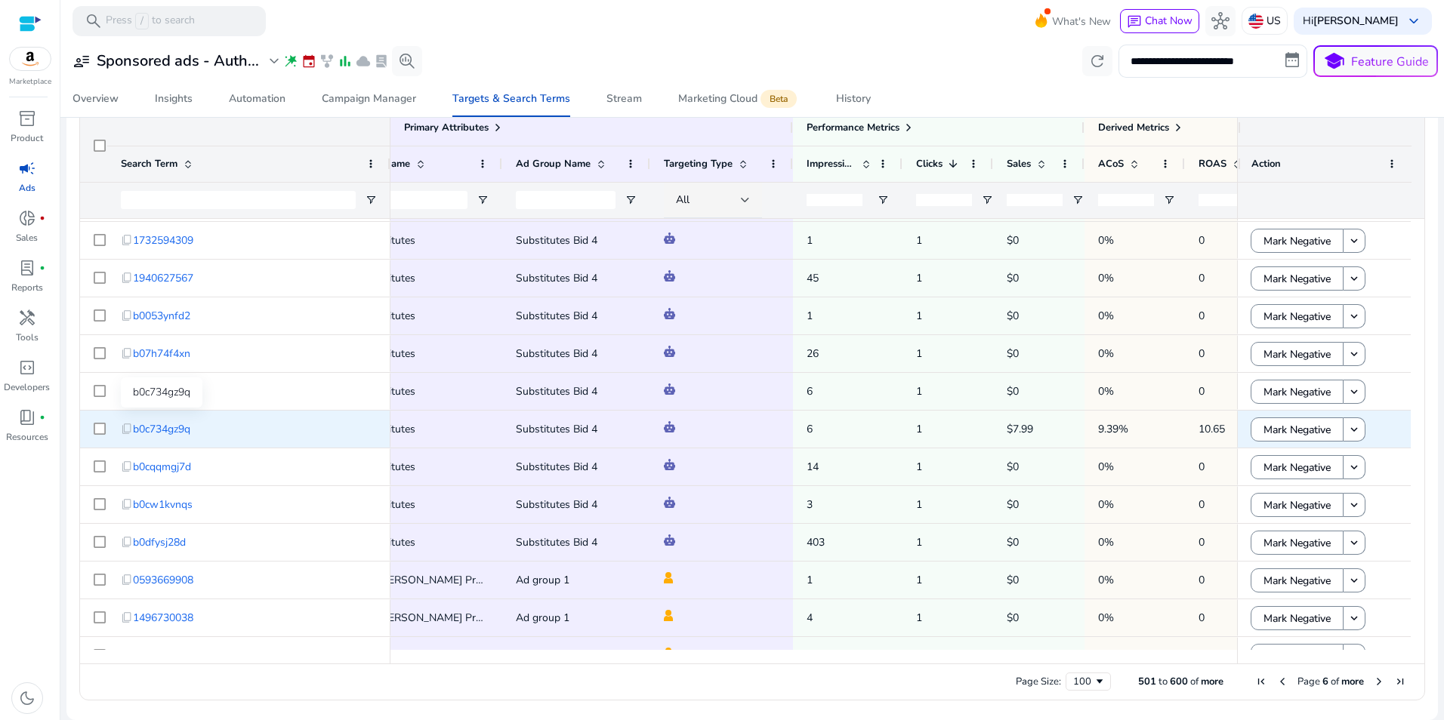
click at [167, 430] on span "b0c734gz9q" at bounding box center [161, 429] width 57 height 31
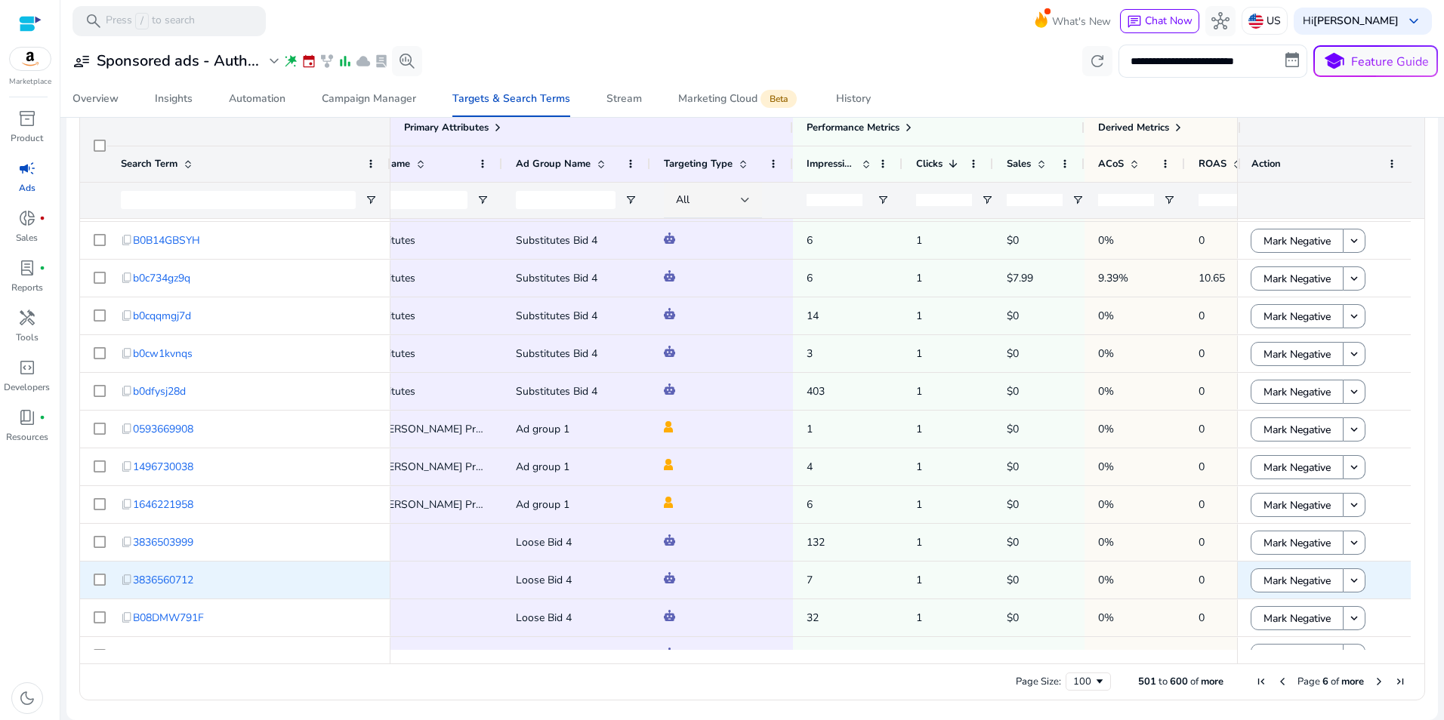
click at [448, 584] on span "Auto Loose" at bounding box center [412, 580] width 154 height 31
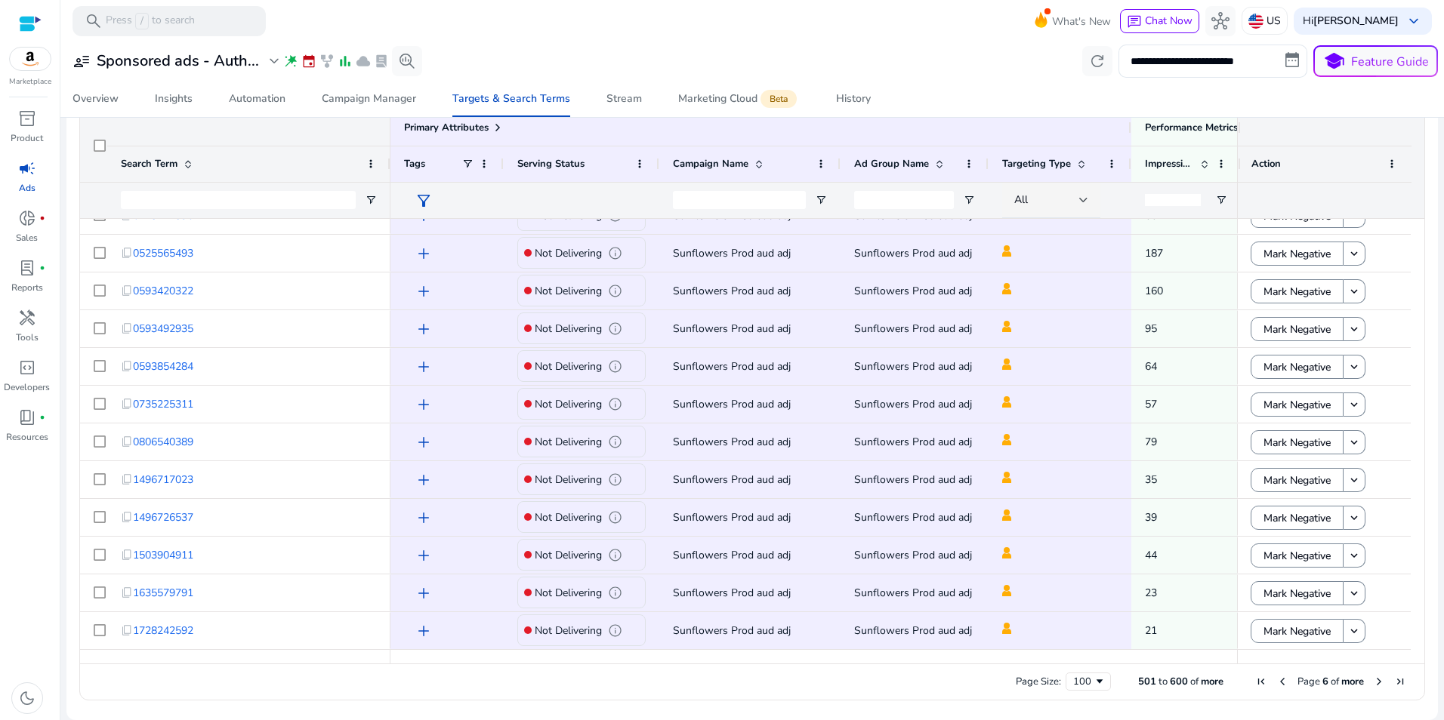
click at [1373, 681] on span "Next Page" at bounding box center [1379, 682] width 12 height 12
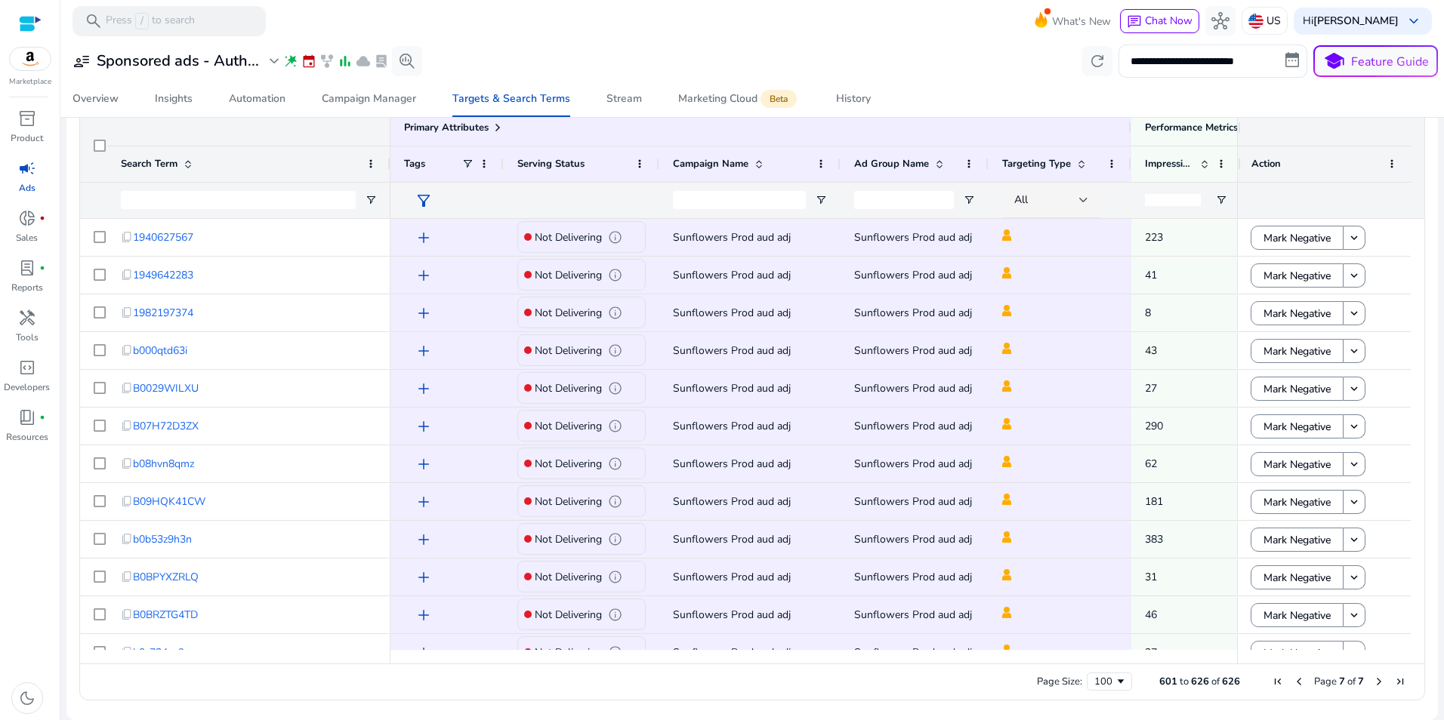
click at [1272, 680] on span "First Page" at bounding box center [1278, 682] width 12 height 12
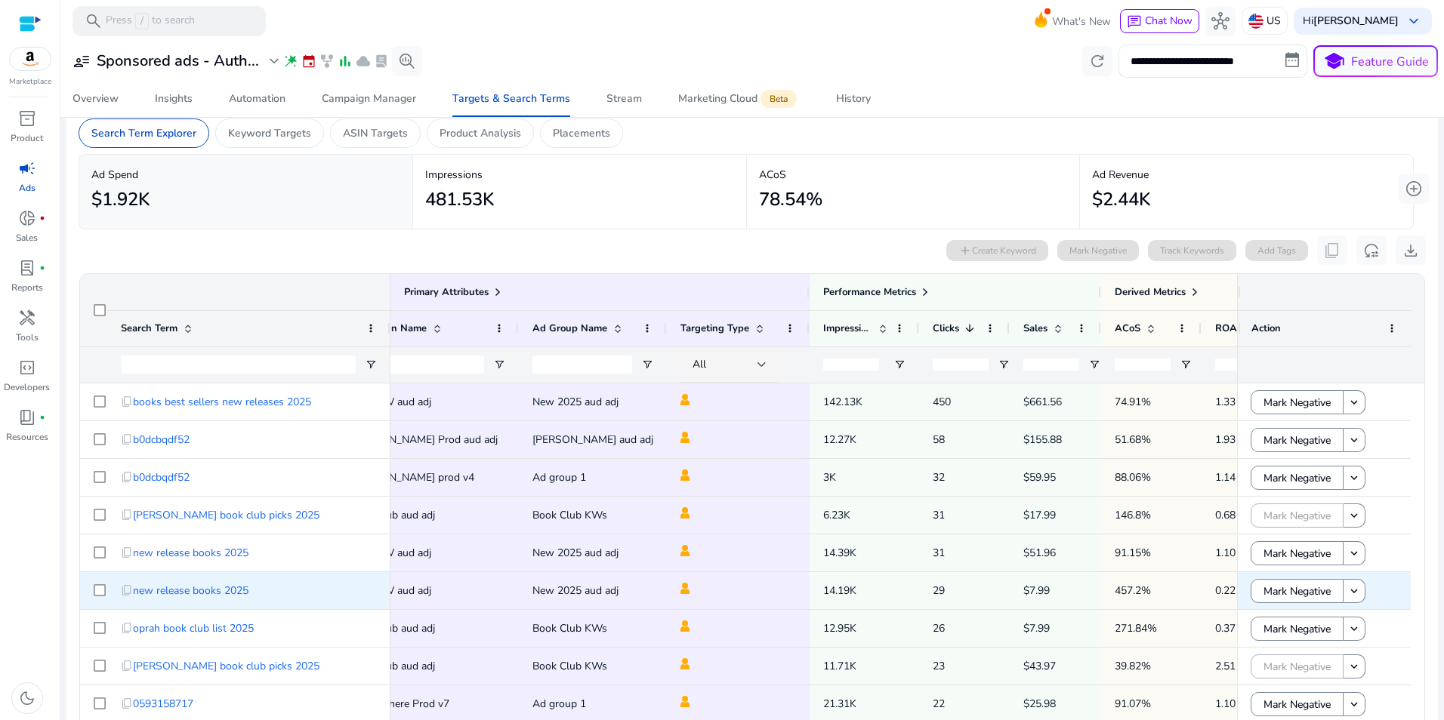
scroll to position [0, 0]
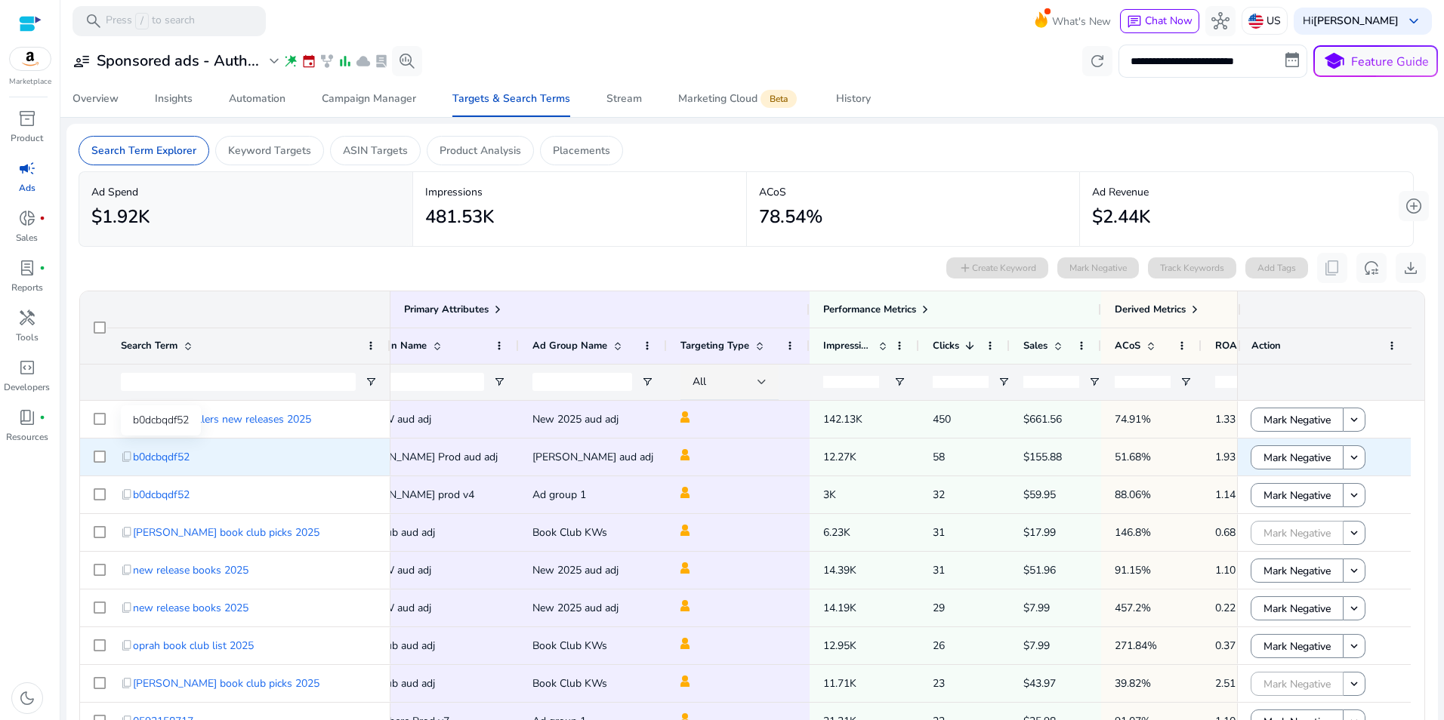
click at [156, 458] on span "b0dcbqdf52" at bounding box center [161, 457] width 57 height 31
